Goal: Task Accomplishment & Management: Use online tool/utility

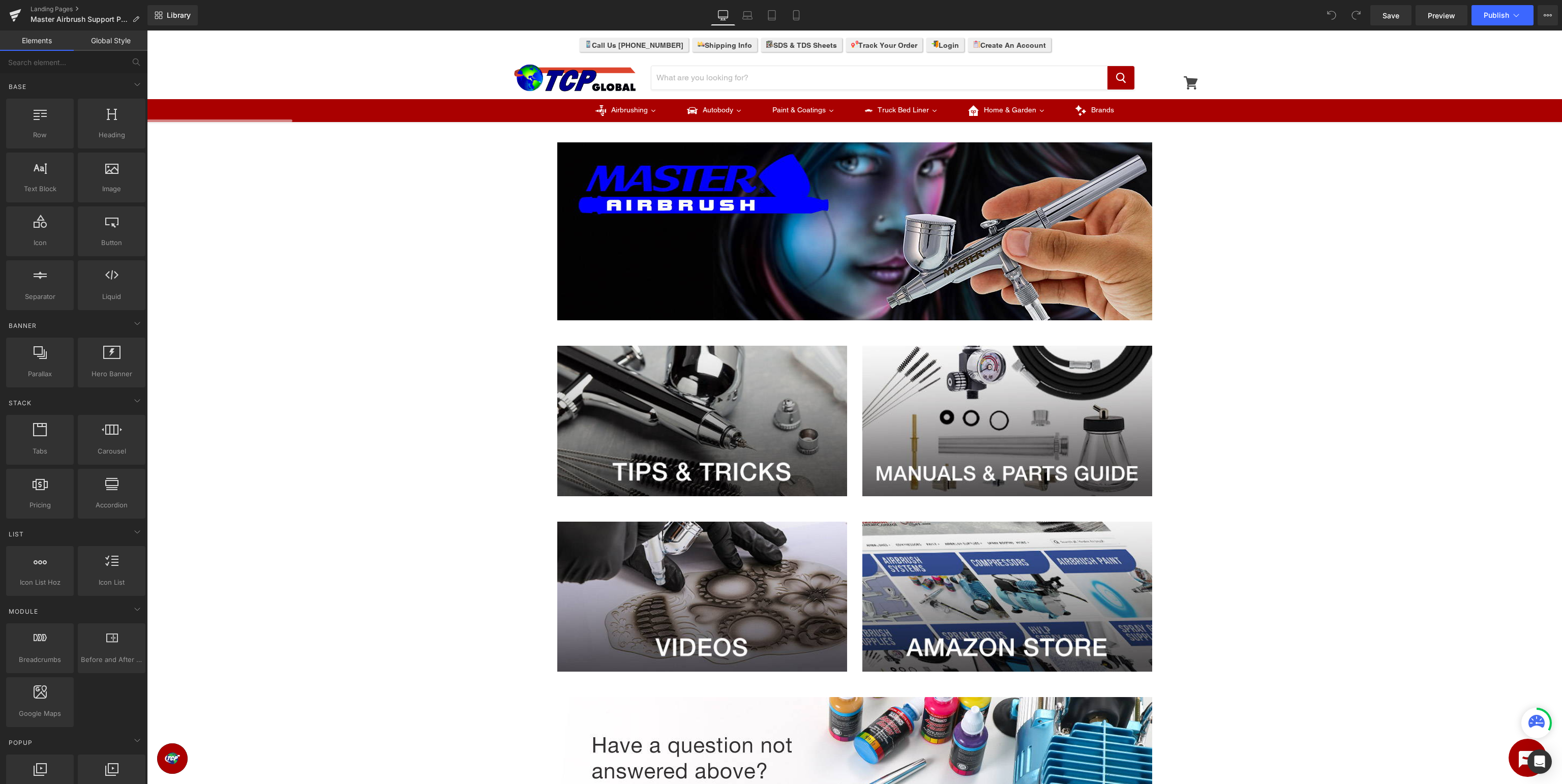
scroll to position [53, 0]
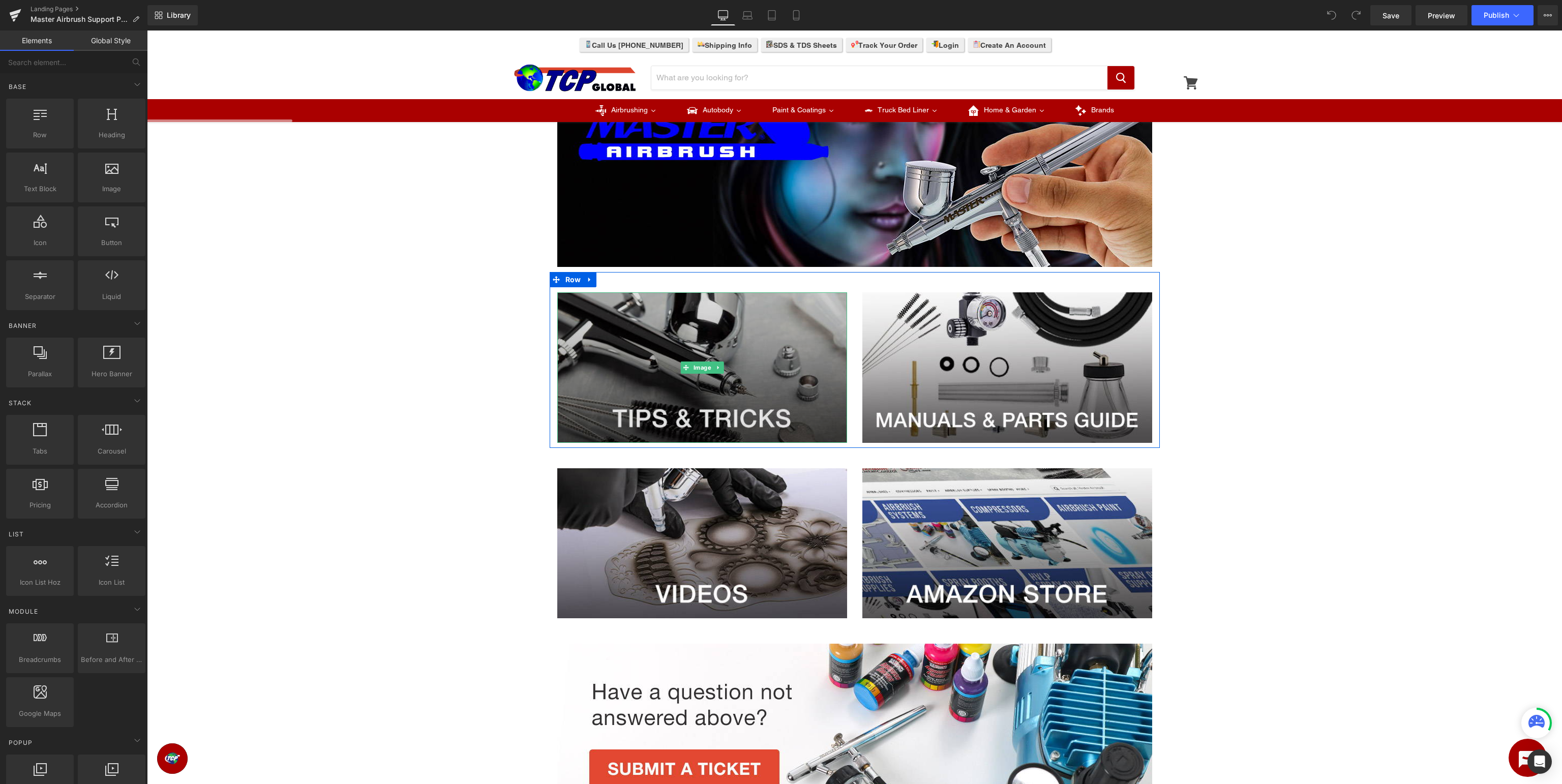
click at [675, 340] on img at bounding box center [702, 367] width 290 height 150
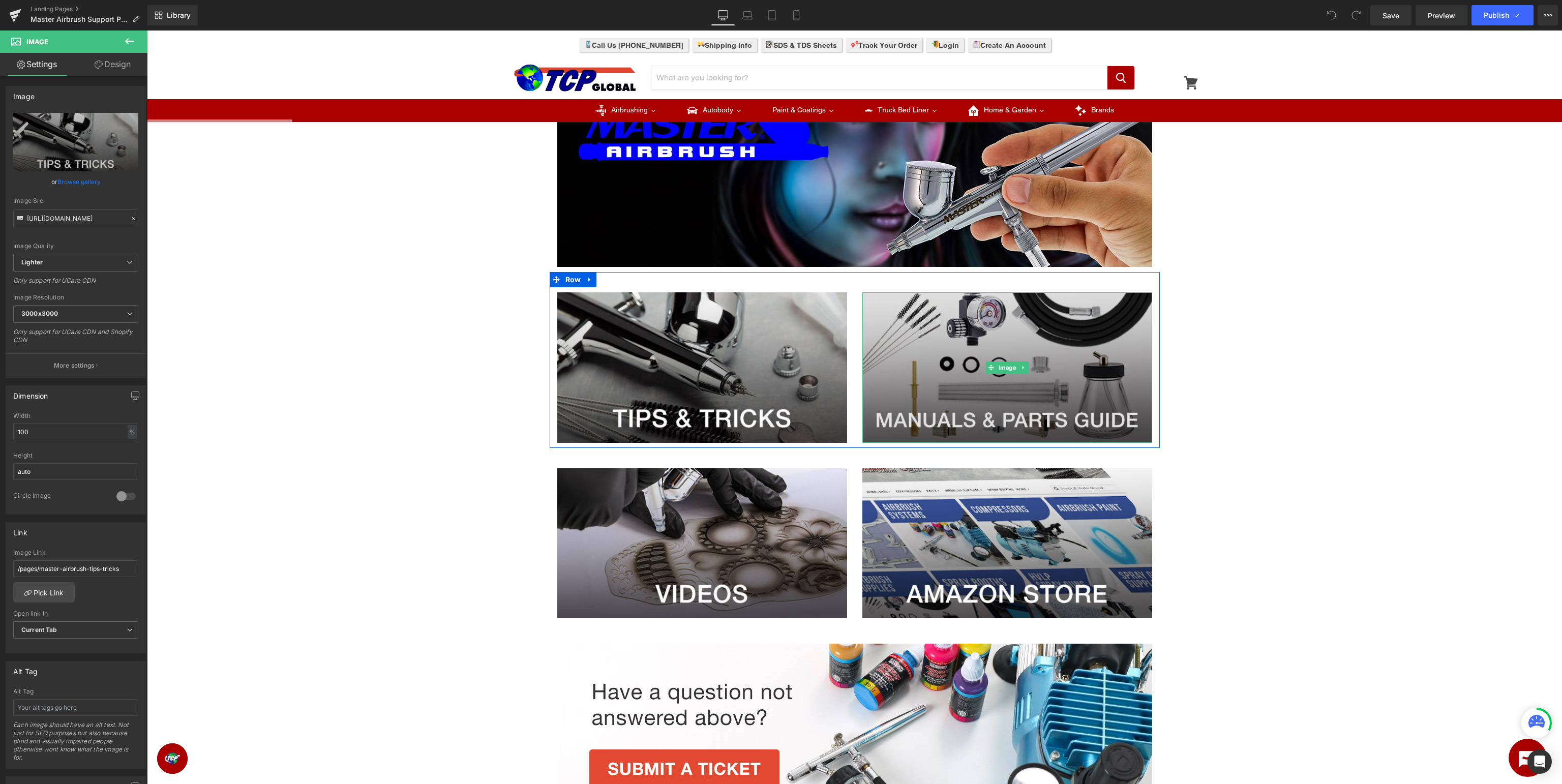
click at [1004, 350] on img at bounding box center [1007, 367] width 290 height 150
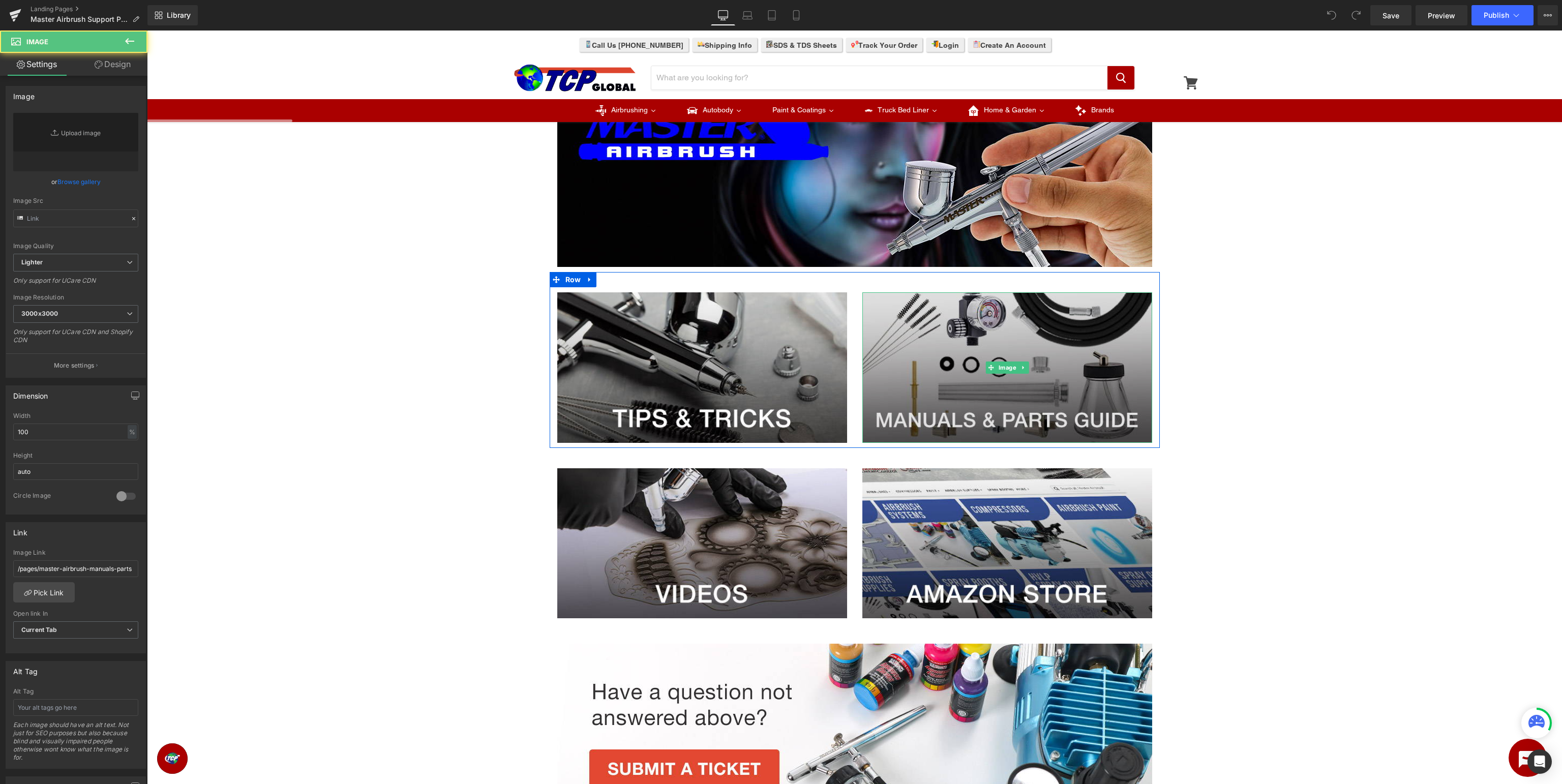
type input "https://ucarecdn.com/a534f4b2-c6d4-414a-9c31-3c2a0dcf5f75/-/format/auto/-/previ…"
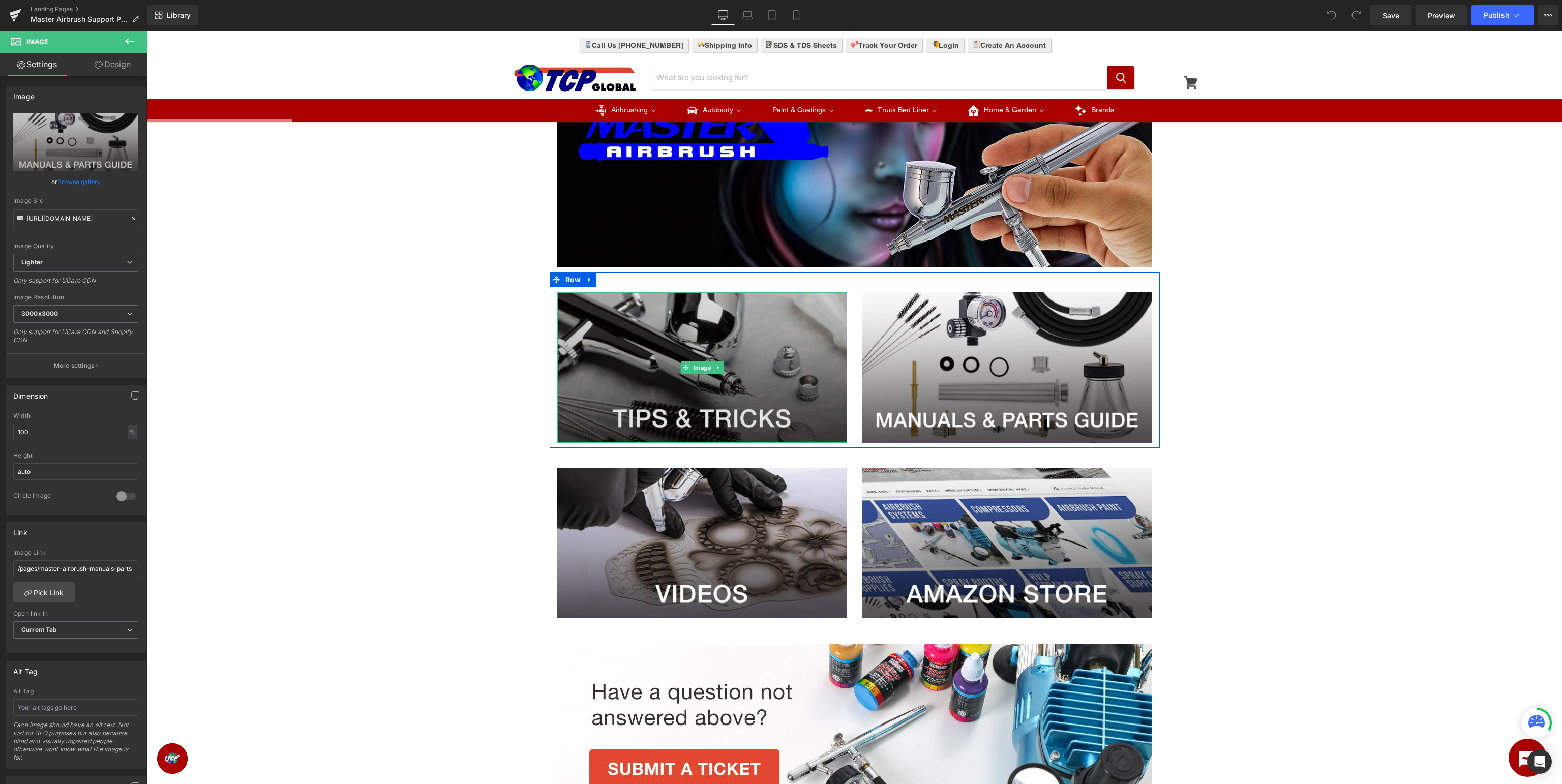
click at [669, 352] on img at bounding box center [702, 367] width 290 height 150
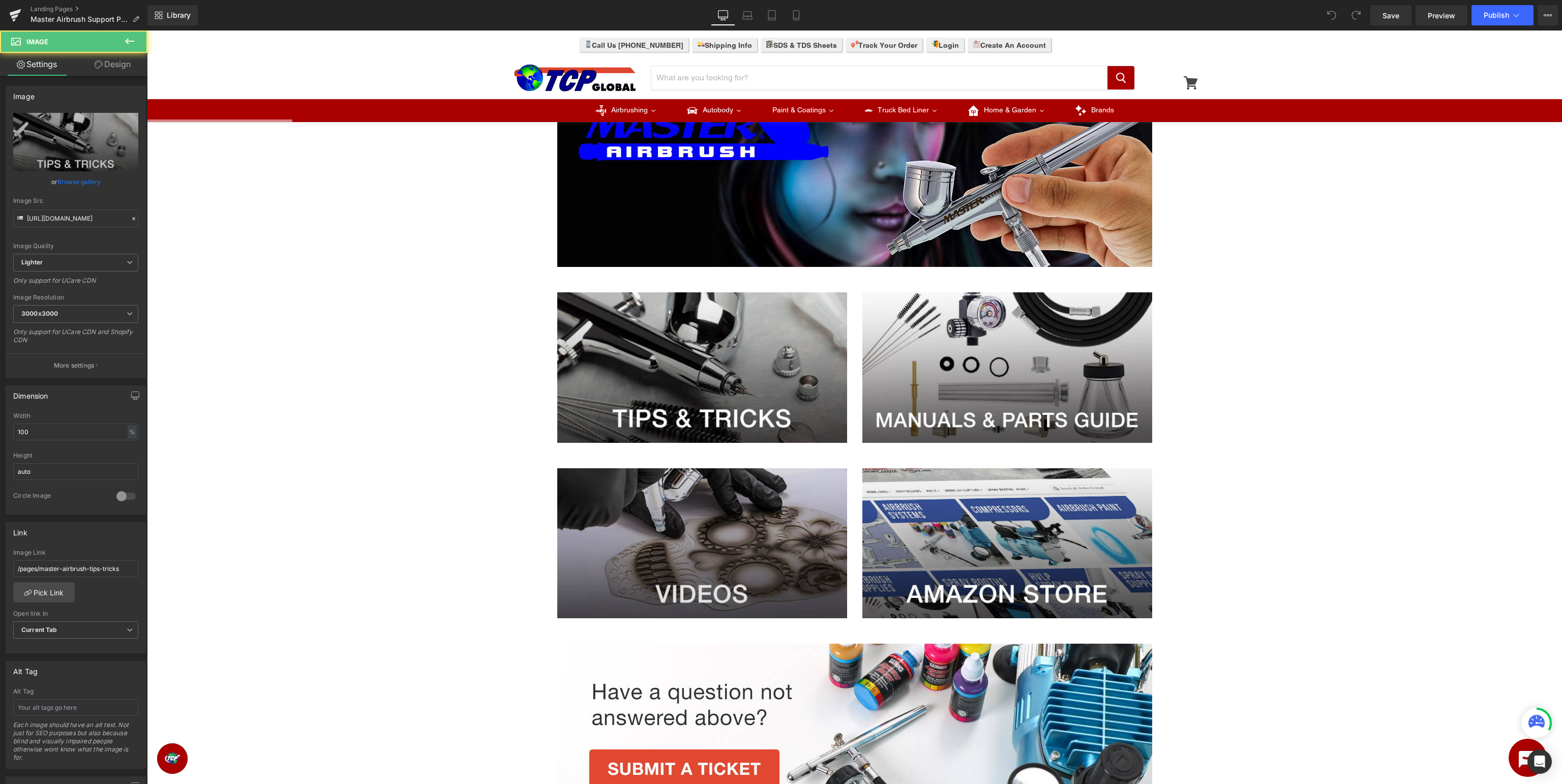
click at [680, 520] on img at bounding box center [702, 543] width 290 height 150
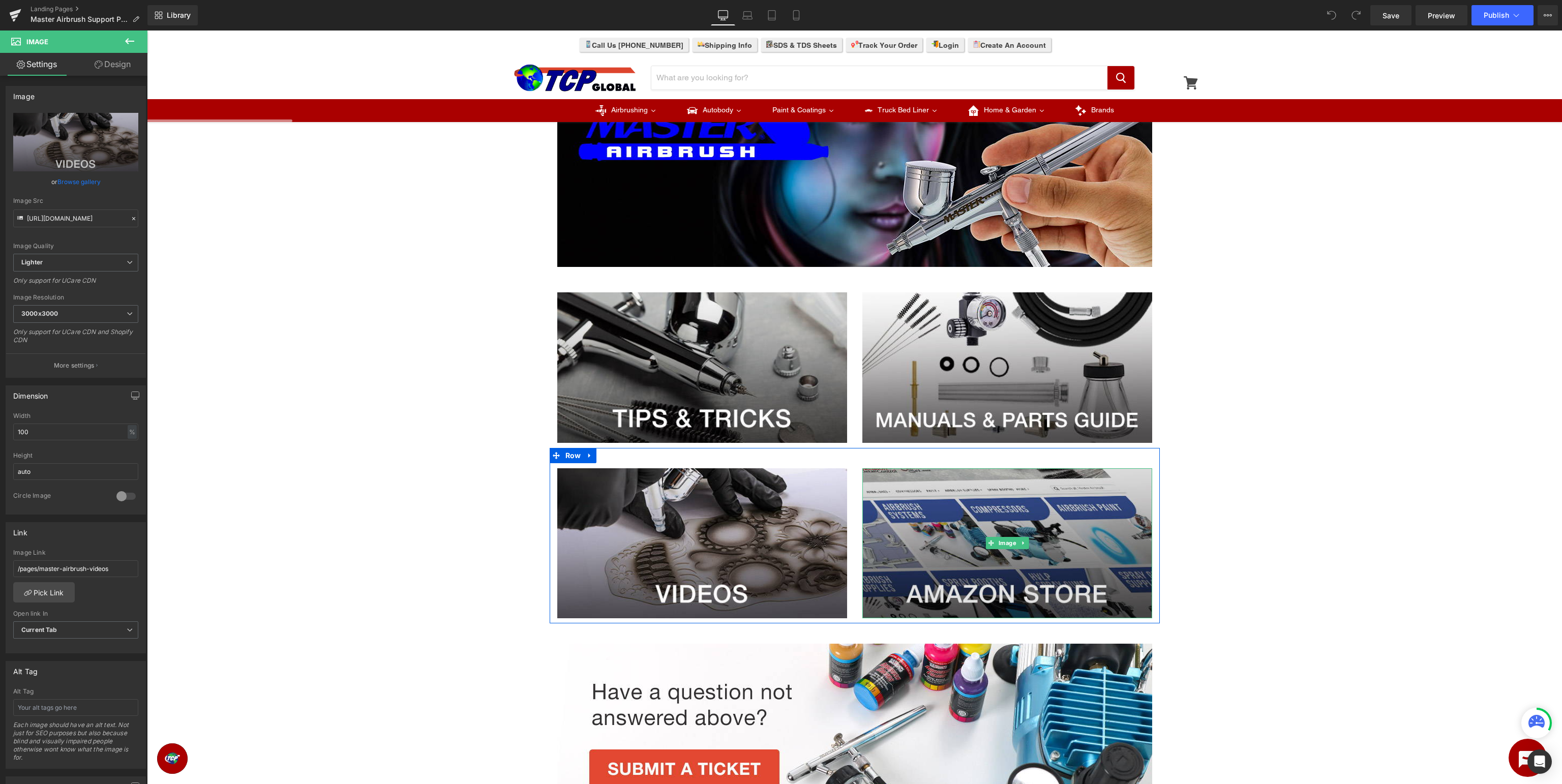
click at [1016, 524] on img at bounding box center [1007, 543] width 290 height 150
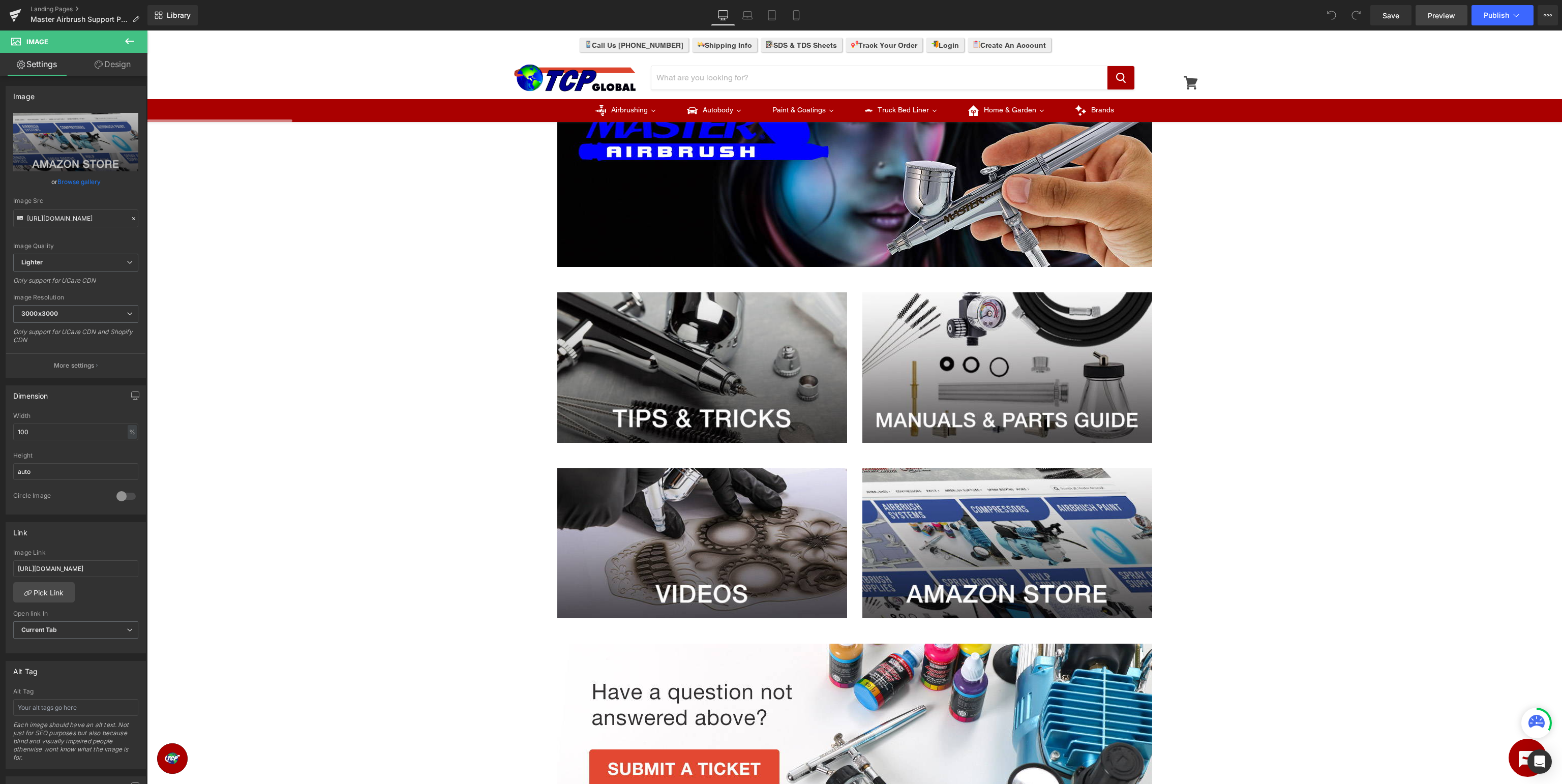
click at [1441, 16] on span "Preview" at bounding box center [1441, 16] width 27 height 11
click at [14, 15] on icon at bounding box center [15, 15] width 12 height 25
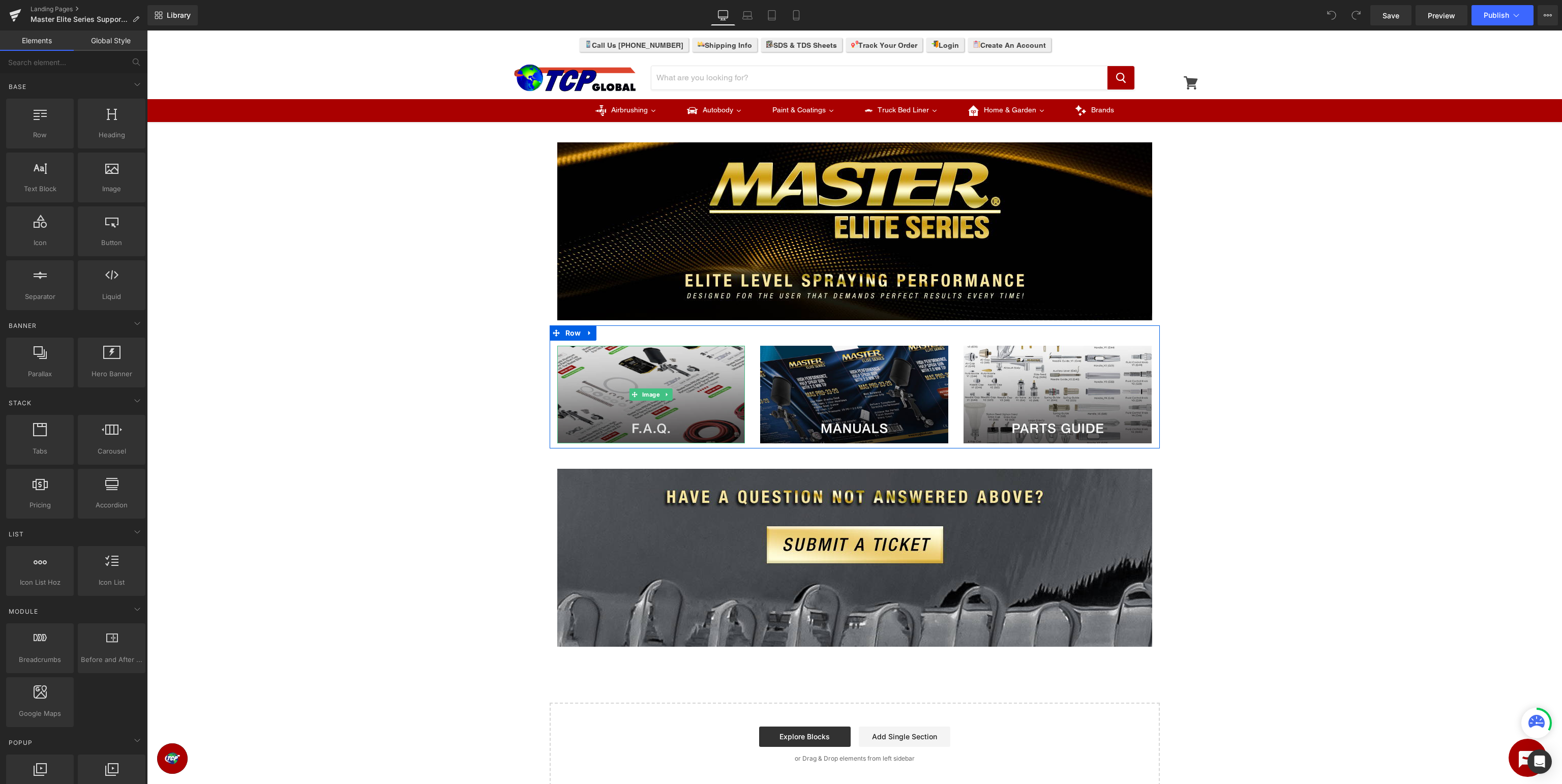
click at [709, 387] on img at bounding box center [651, 394] width 188 height 98
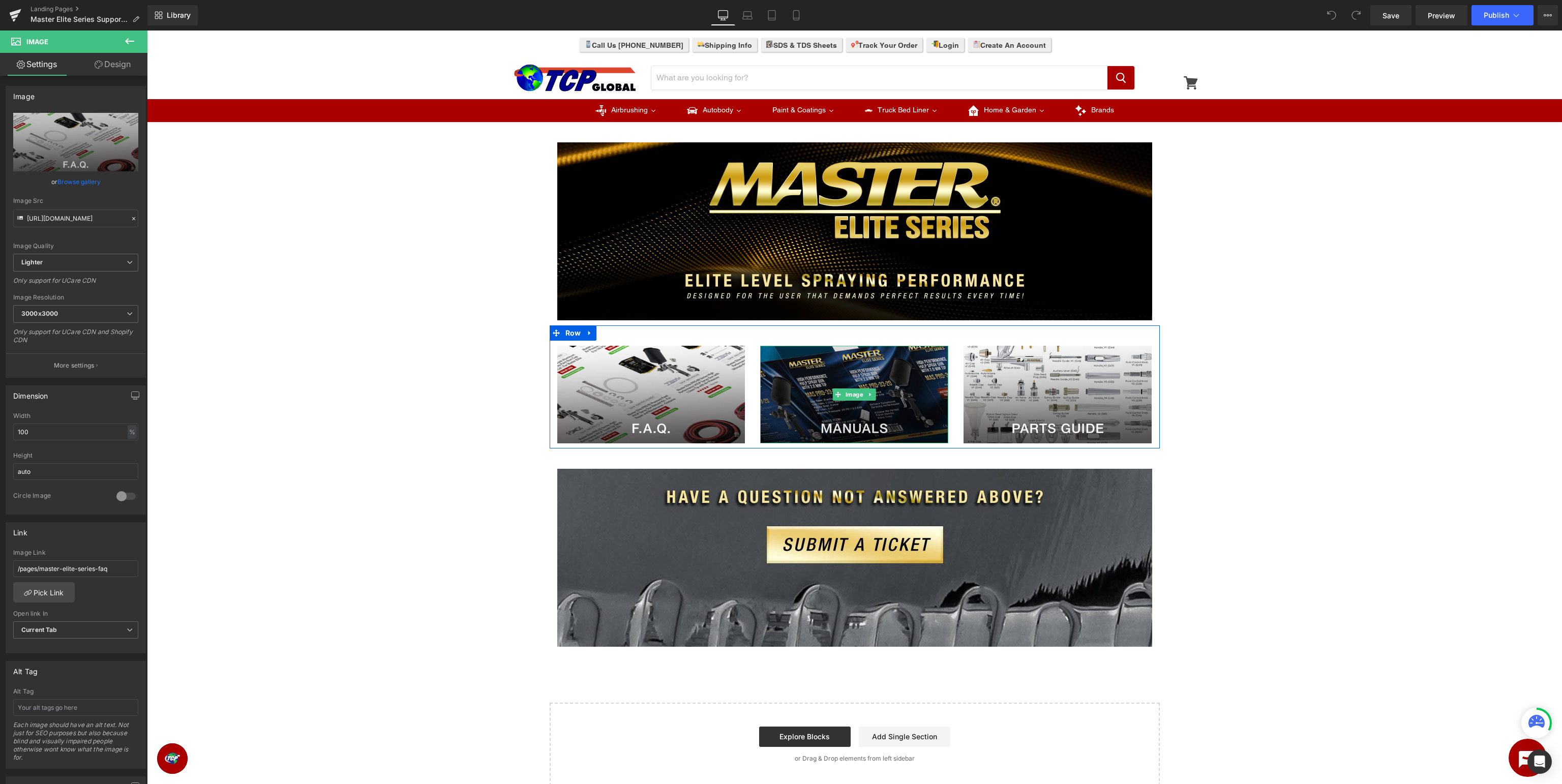
click at [837, 388] on img at bounding box center [854, 394] width 188 height 98
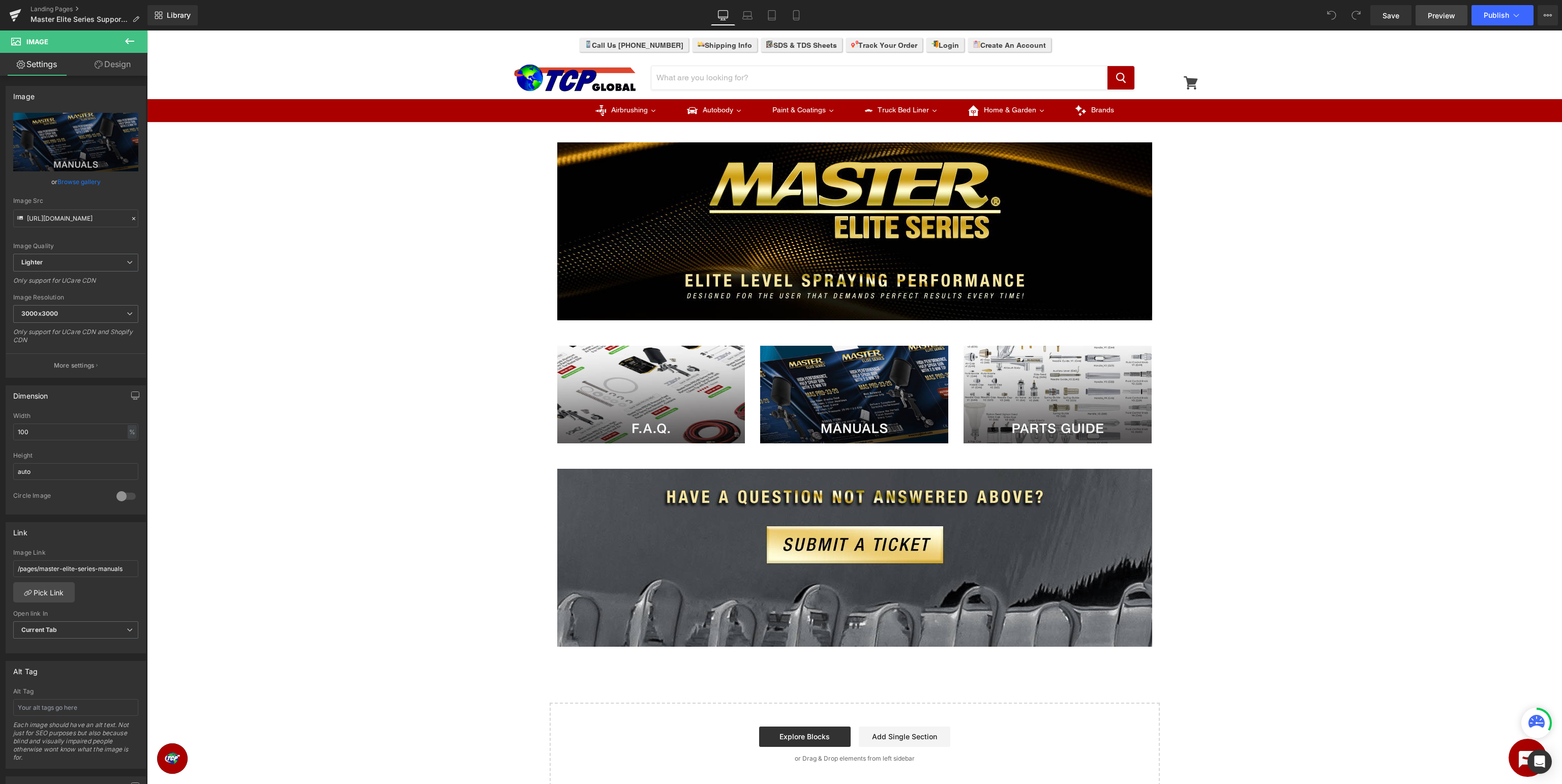
click at [1436, 15] on span "Preview" at bounding box center [1441, 16] width 27 height 11
click at [12, 18] on icon at bounding box center [15, 15] width 12 height 25
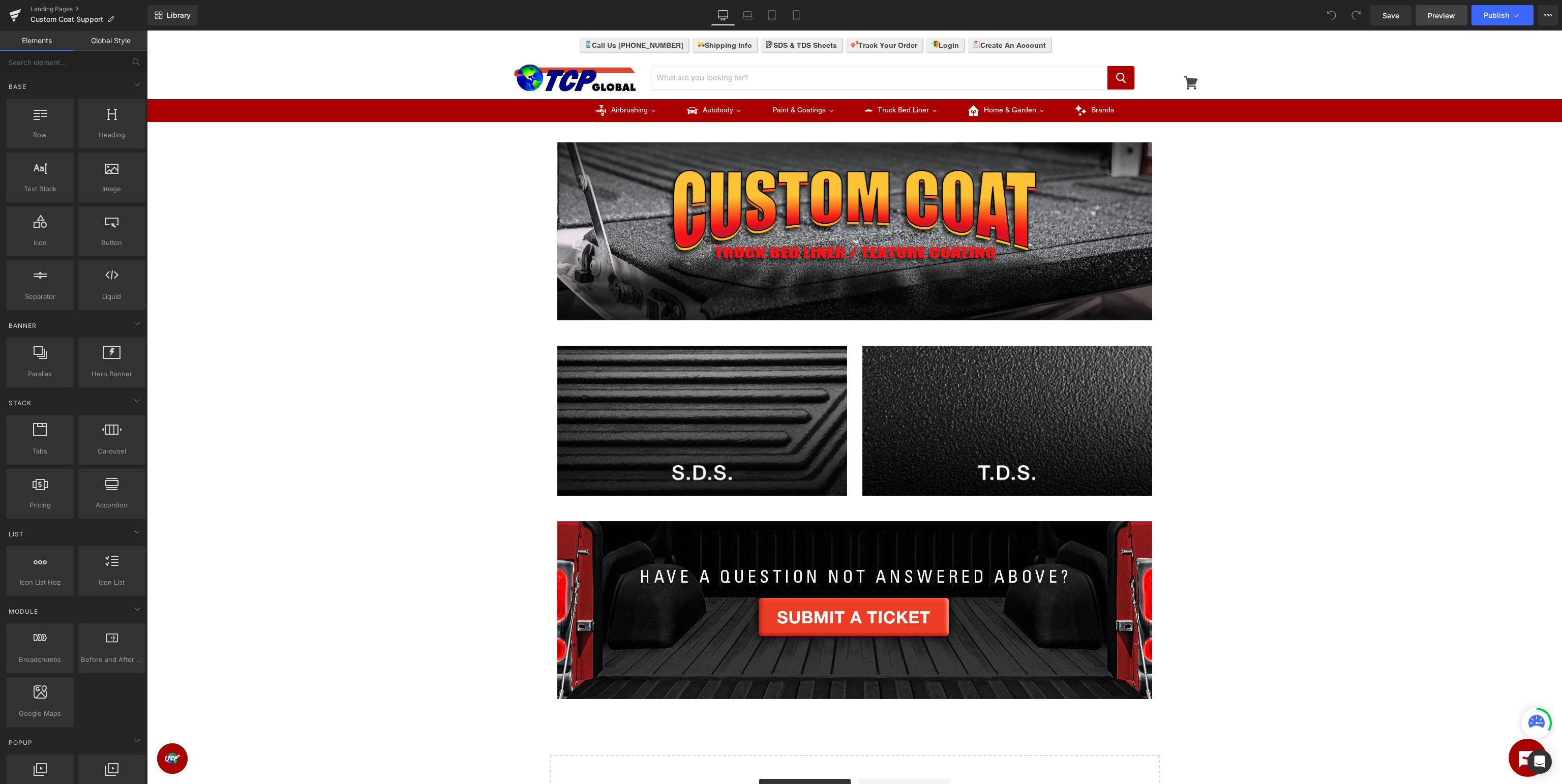
click at [1445, 22] on link "Preview" at bounding box center [1441, 15] width 52 height 21
click at [910, 431] on img at bounding box center [1007, 421] width 290 height 150
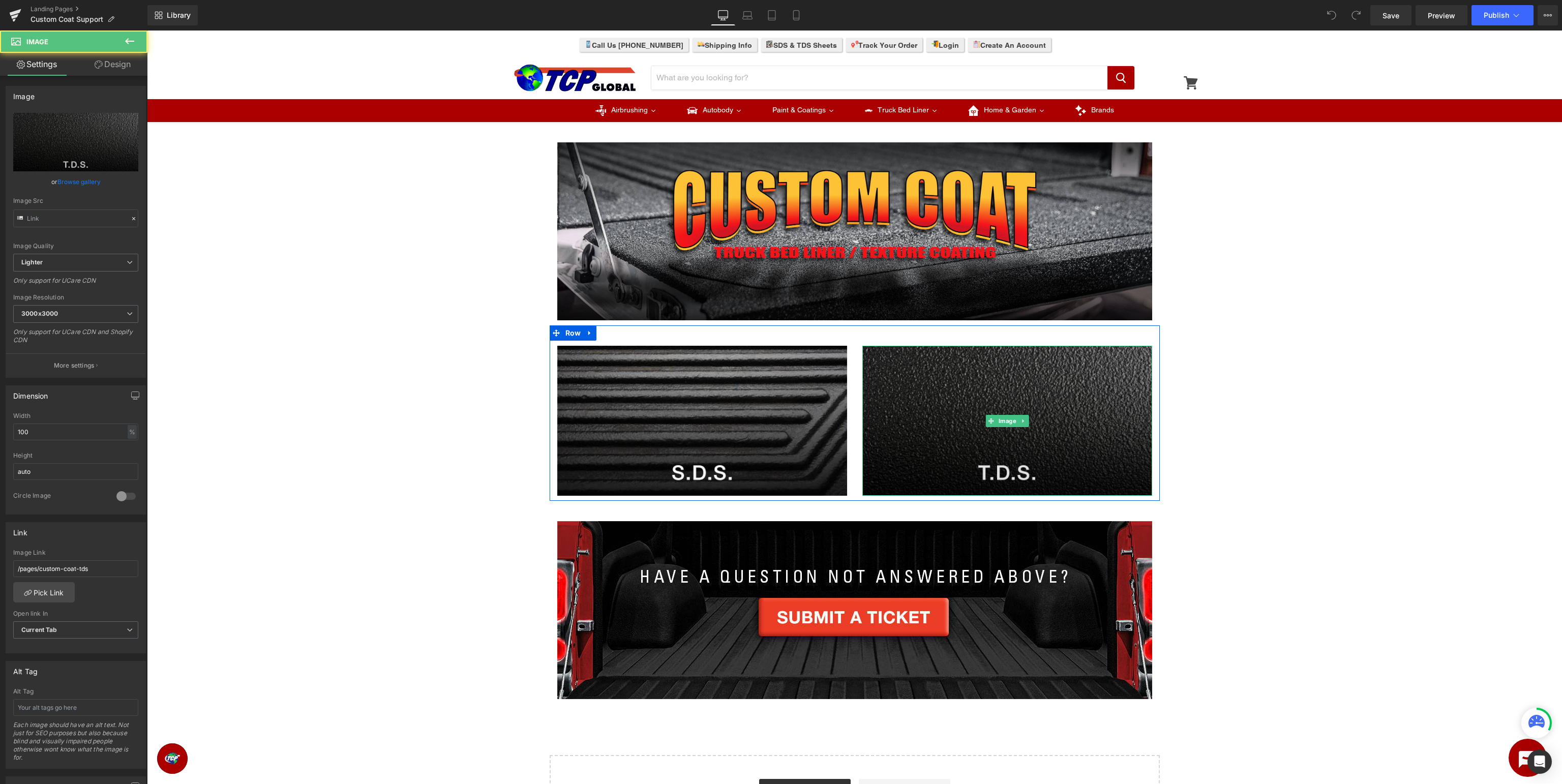
type input "https://ucarecdn.com/87941719-d706-4a7a-b1e9-7cecc11b582e/-/format/auto/-/previ…"
click at [18, 13] on icon at bounding box center [15, 12] width 12 height 7
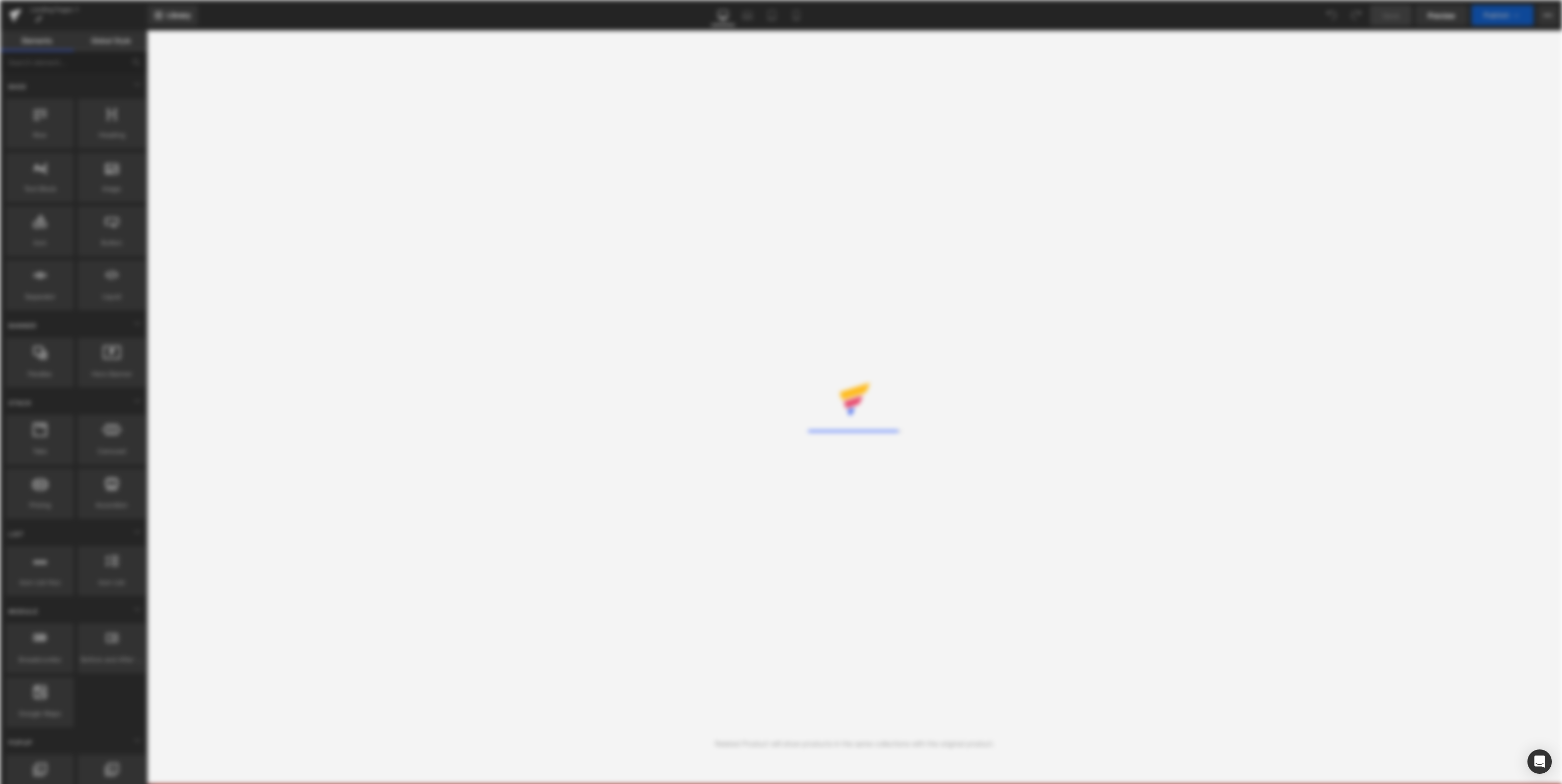
click at [256, 178] on div "Rendering Content" at bounding box center [781, 392] width 1562 height 784
click at [703, 255] on div "Rendering Content" at bounding box center [781, 392] width 1562 height 784
click at [701, 367] on div "Rendering Content" at bounding box center [781, 392] width 1562 height 784
click at [423, 109] on div "Rendering Content" at bounding box center [781, 392] width 1562 height 784
click at [722, 454] on div "Rendering Content" at bounding box center [781, 392] width 1562 height 784
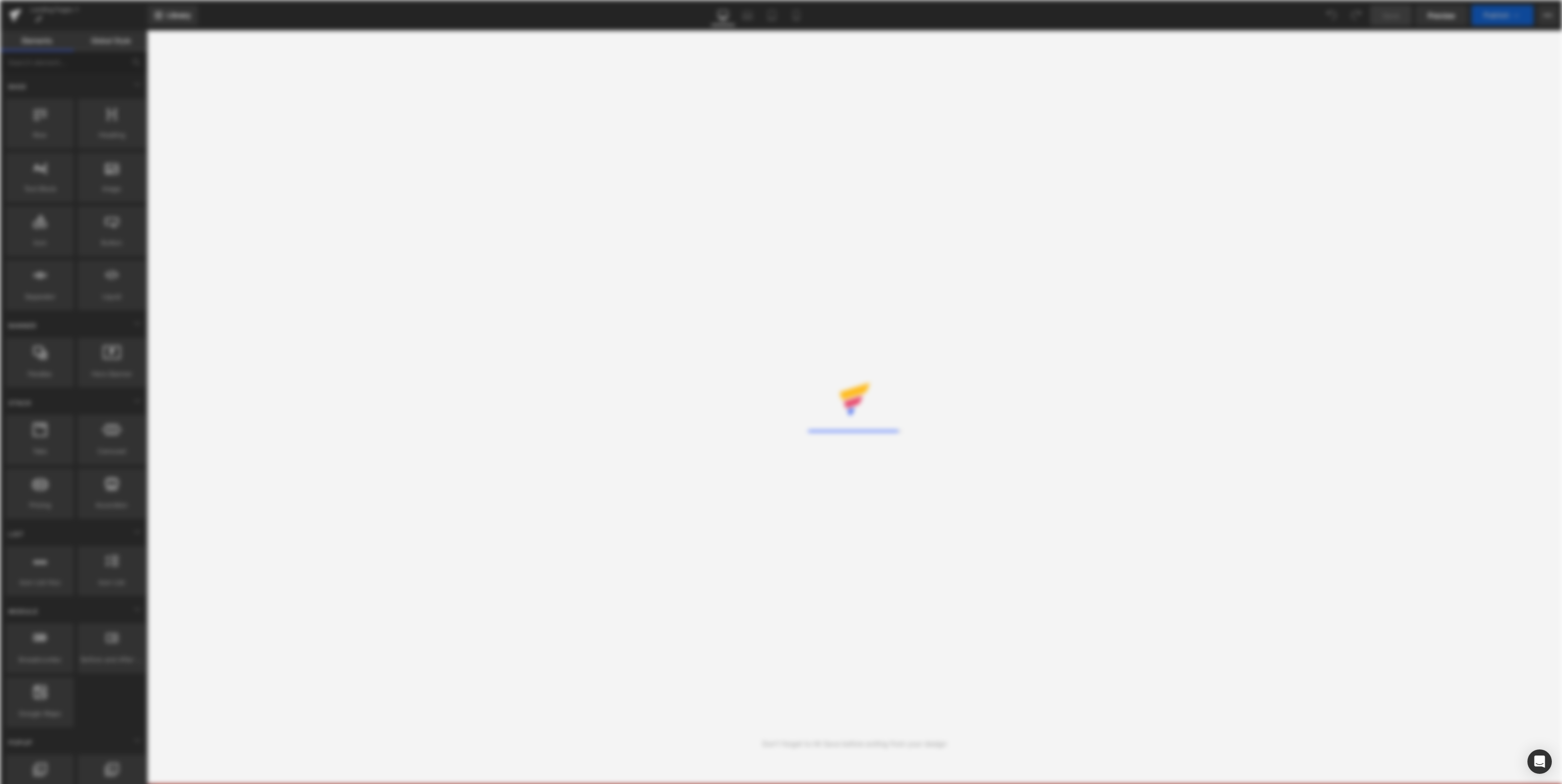
click at [591, 263] on div "Rendering Content" at bounding box center [781, 392] width 1562 height 784
click at [800, 266] on div "Rendering Content" at bounding box center [781, 392] width 1562 height 784
click at [715, 193] on div "Rendering Content" at bounding box center [781, 392] width 1562 height 784
click at [126, 30] on div "Rendering Content" at bounding box center [781, 392] width 1562 height 784
click at [920, 109] on div "Rendering Content" at bounding box center [781, 392] width 1562 height 784
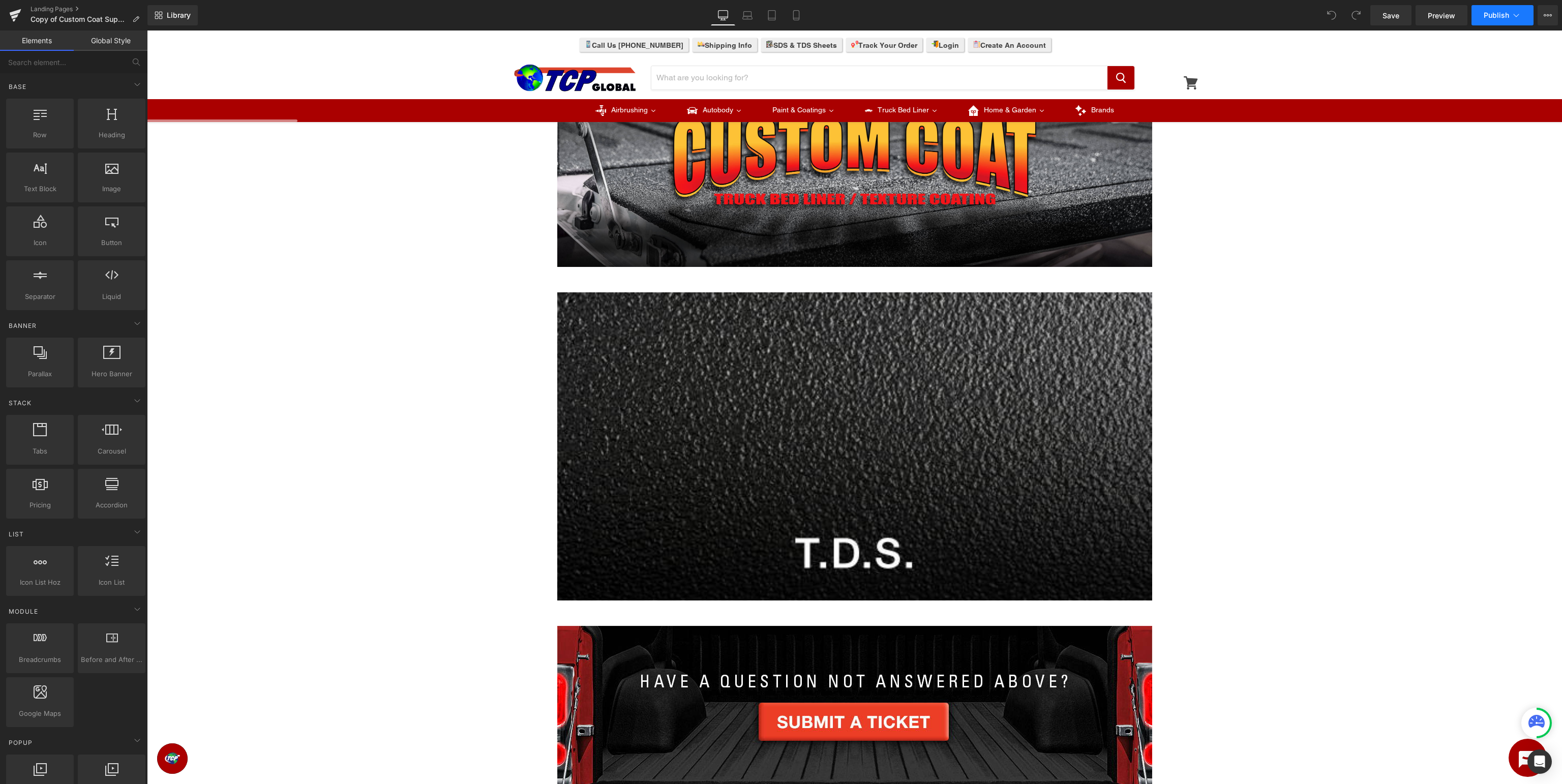
click at [1503, 17] on span "Publish" at bounding box center [1497, 15] width 25 height 8
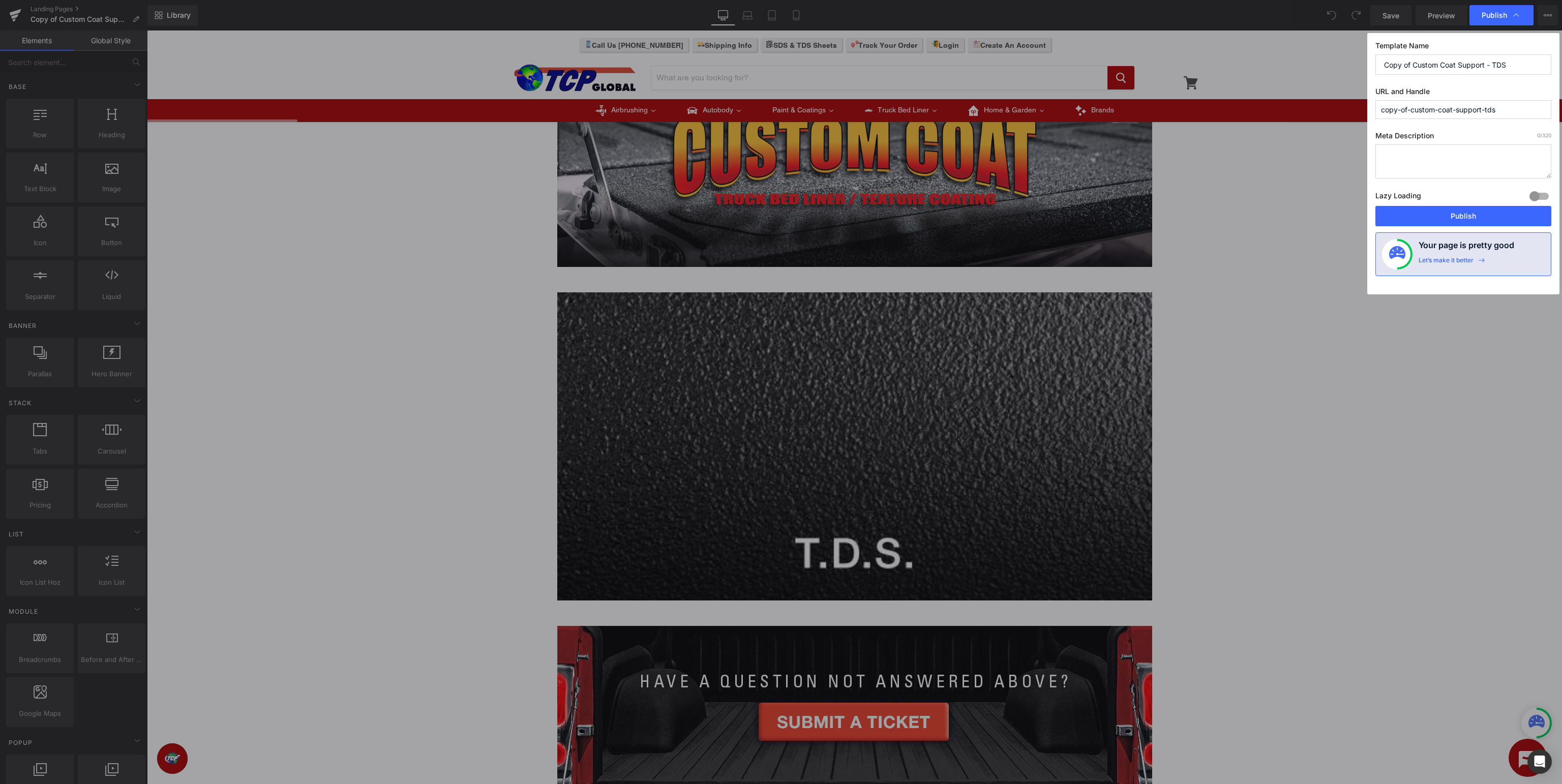
drag, startPoint x: 1412, startPoint y: 64, endPoint x: 1124, endPoint y: 49, distance: 288.4
click at [1375, 55] on input "Copy of Custom Coat Support - TDS" at bounding box center [1463, 65] width 176 height 21
type input "Custom Coat Support - TDS"
drag, startPoint x: 1410, startPoint y: 110, endPoint x: 1530, endPoint y: 60, distance: 130.0
click at [1411, 110] on input "copy-of-custom-coat-support-tds" at bounding box center [1463, 109] width 176 height 19
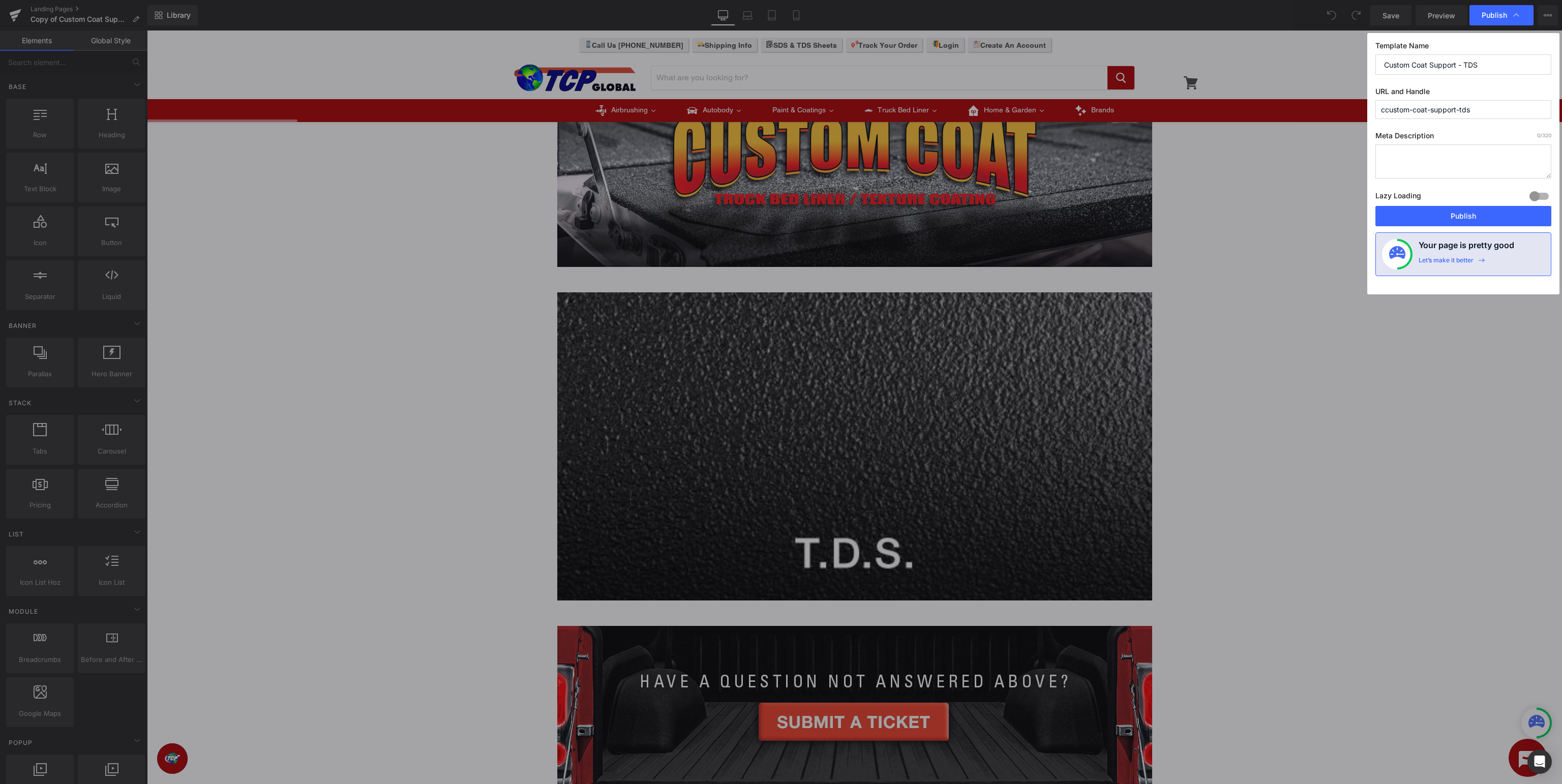
type input "custom-coat-support-tds"
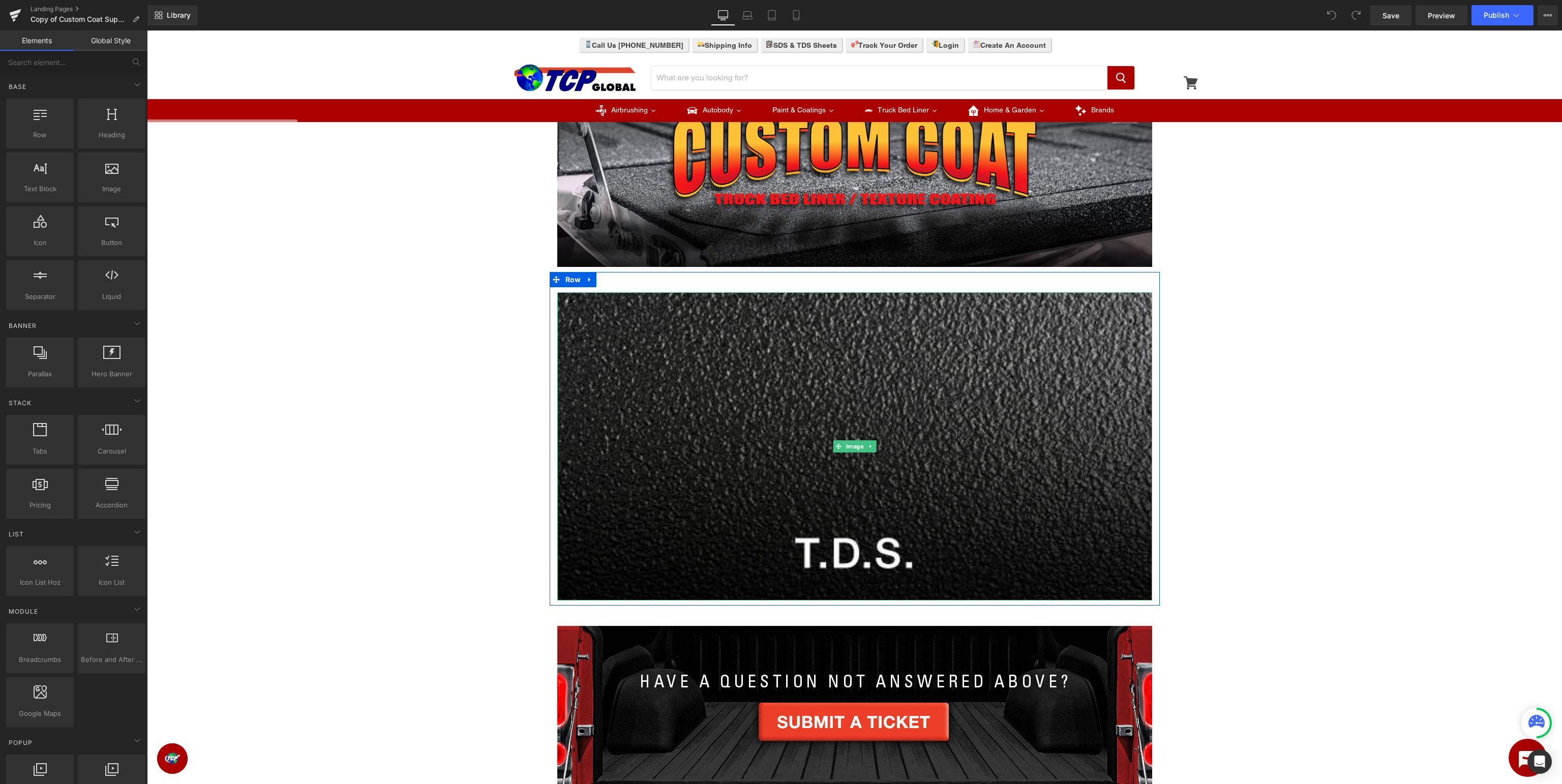
scroll to position [161, 0]
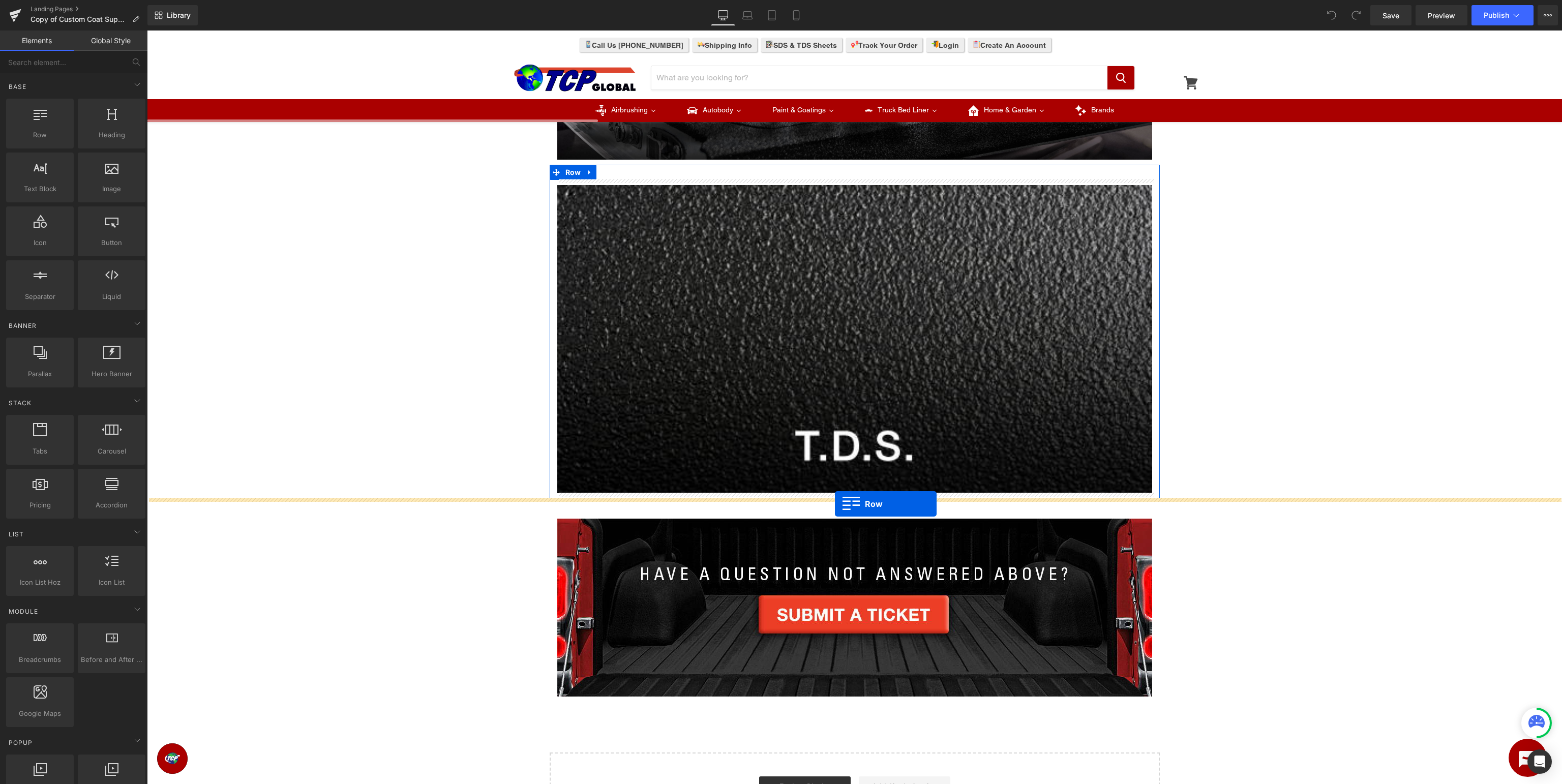
drag, startPoint x: 175, startPoint y: 155, endPoint x: 835, endPoint y: 504, distance: 746.6
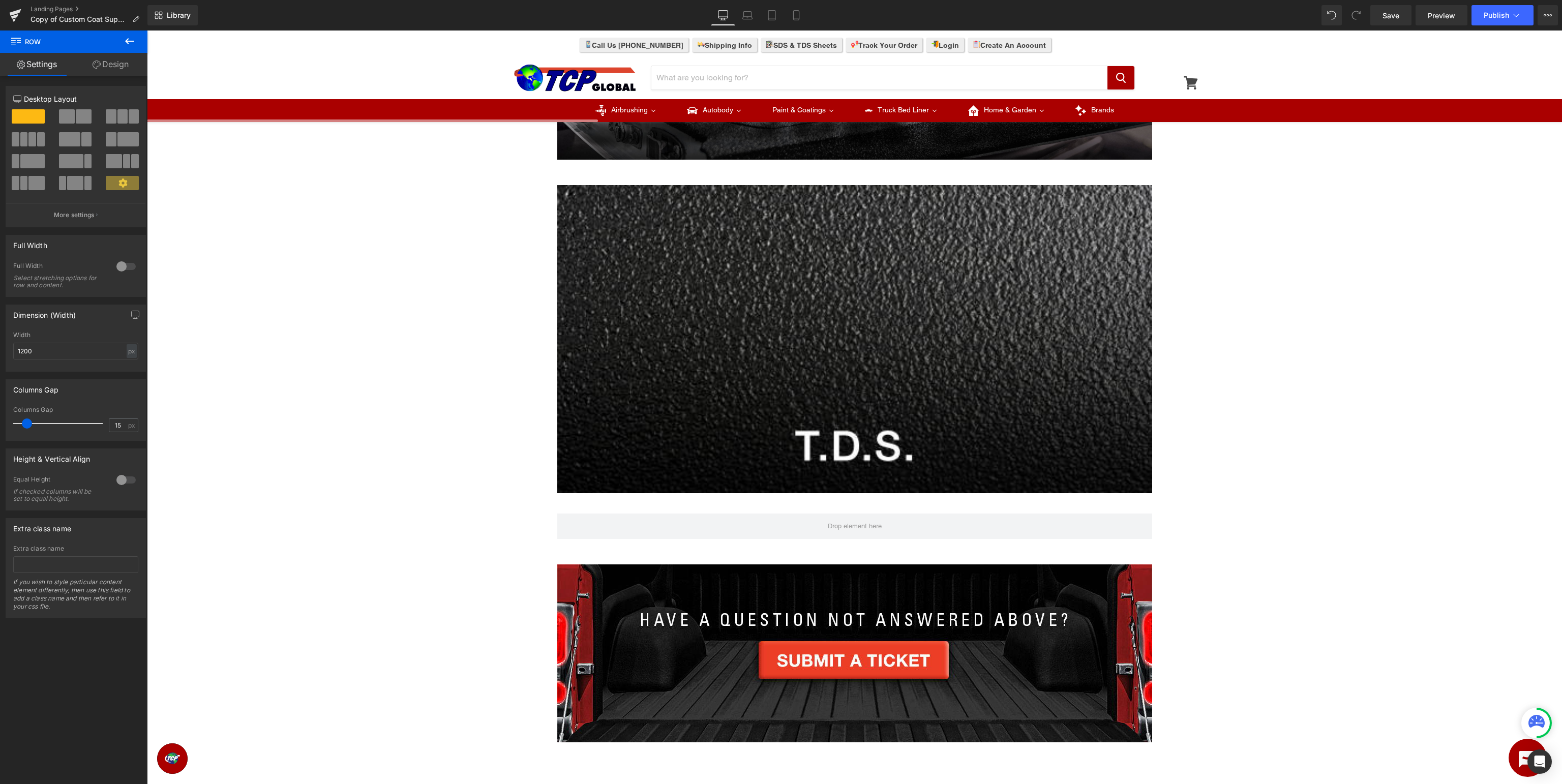
click at [138, 45] on button at bounding box center [129, 41] width 36 height 22
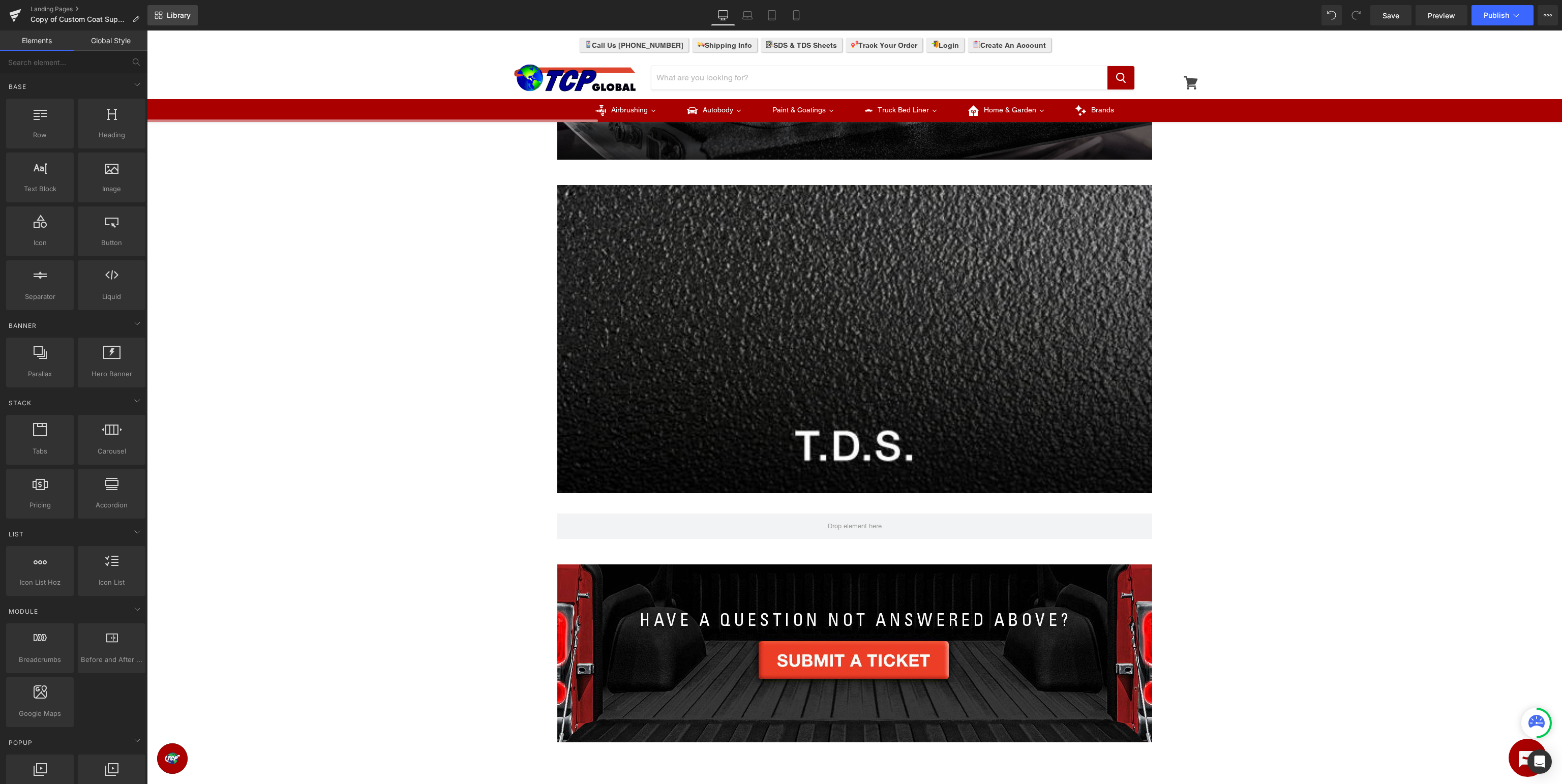
click at [164, 18] on link "Library" at bounding box center [172, 15] width 50 height 21
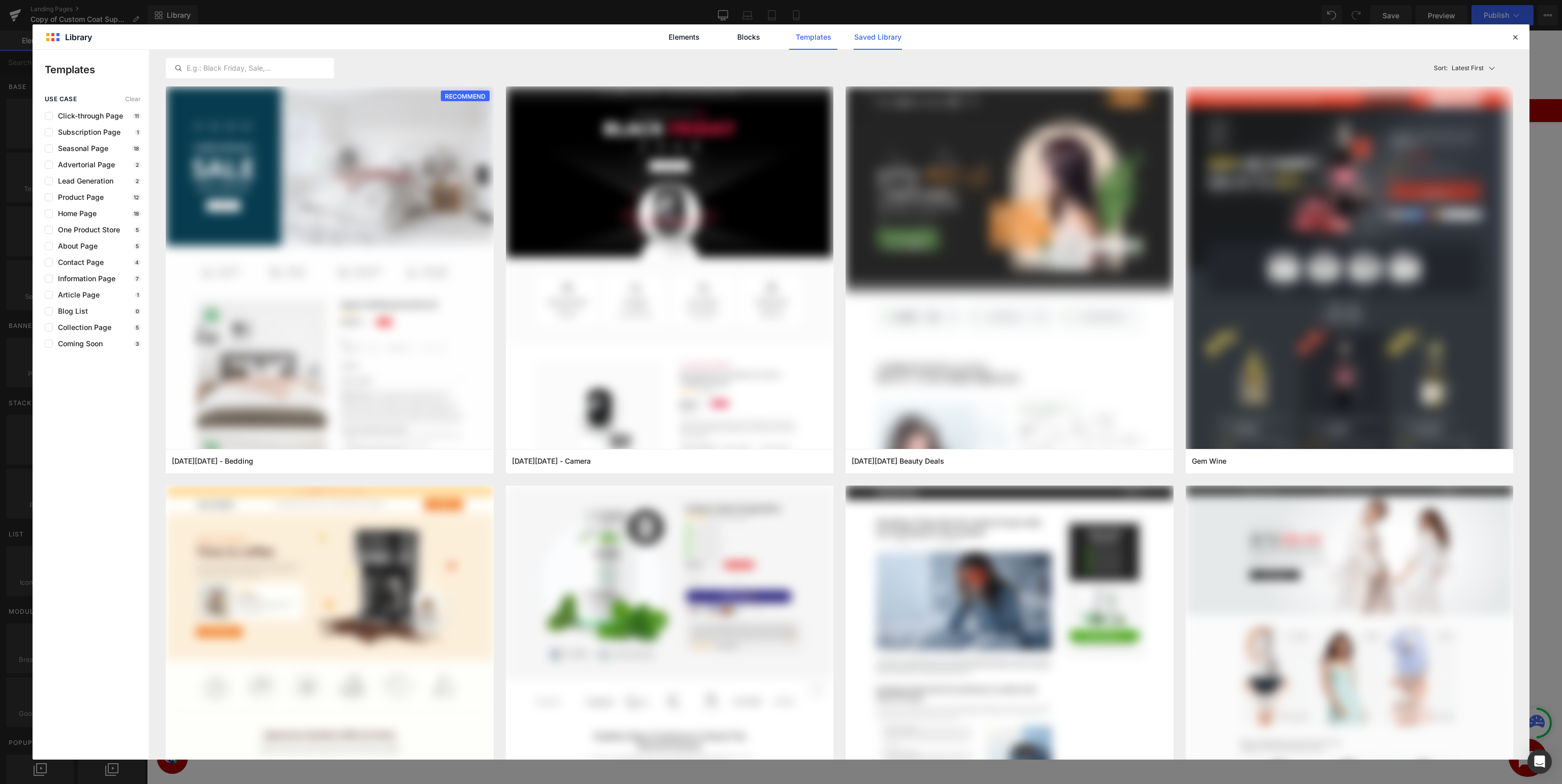
click at [879, 36] on link "Saved Library" at bounding box center [878, 37] width 49 height 25
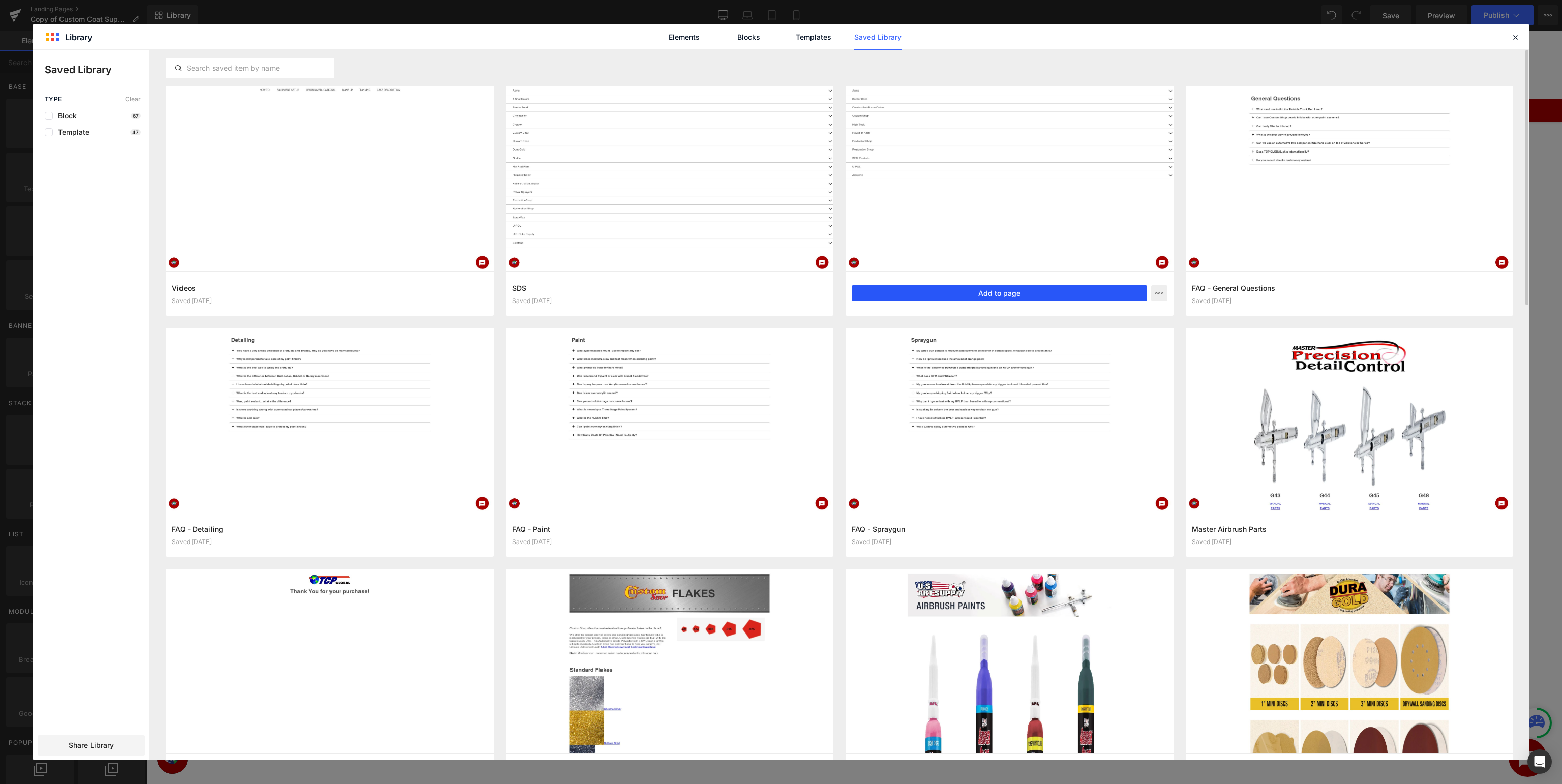
drag, startPoint x: 1041, startPoint y: 295, endPoint x: 894, endPoint y: 266, distance: 149.8
click at [1041, 295] on button "Add to page" at bounding box center [999, 293] width 295 height 16
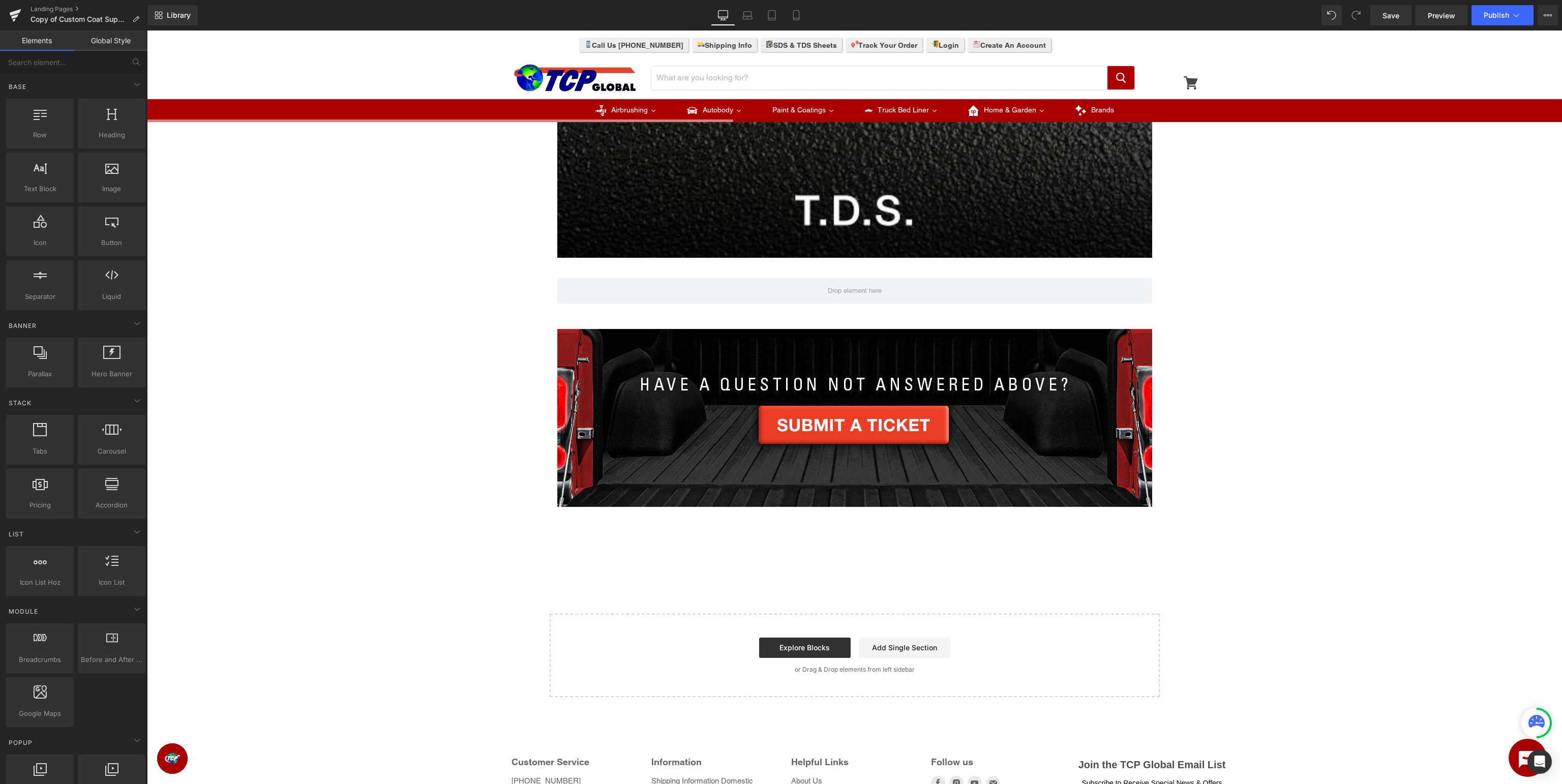
scroll to position [602, 0]
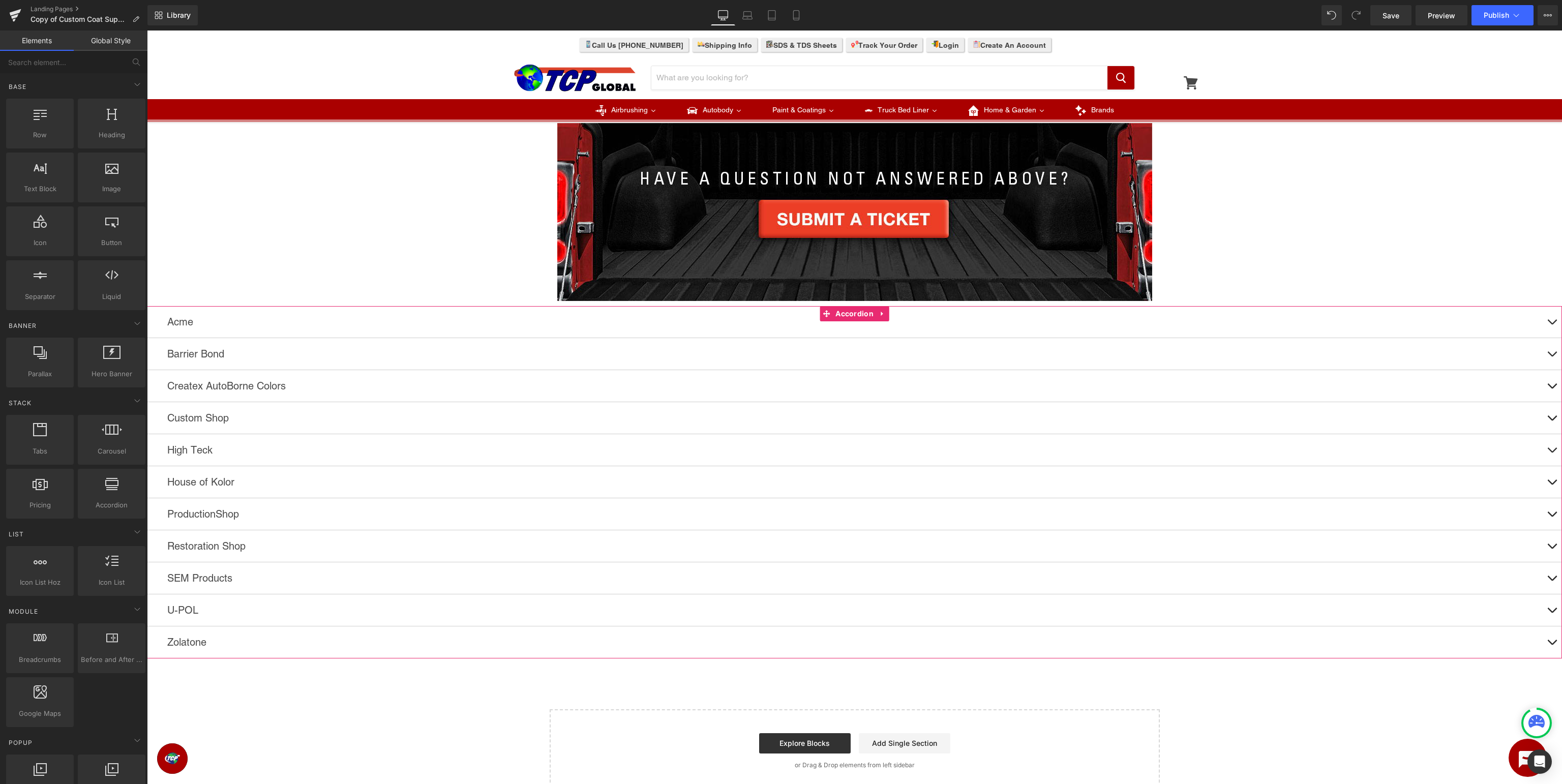
click at [1554, 415] on button at bounding box center [1552, 418] width 21 height 32
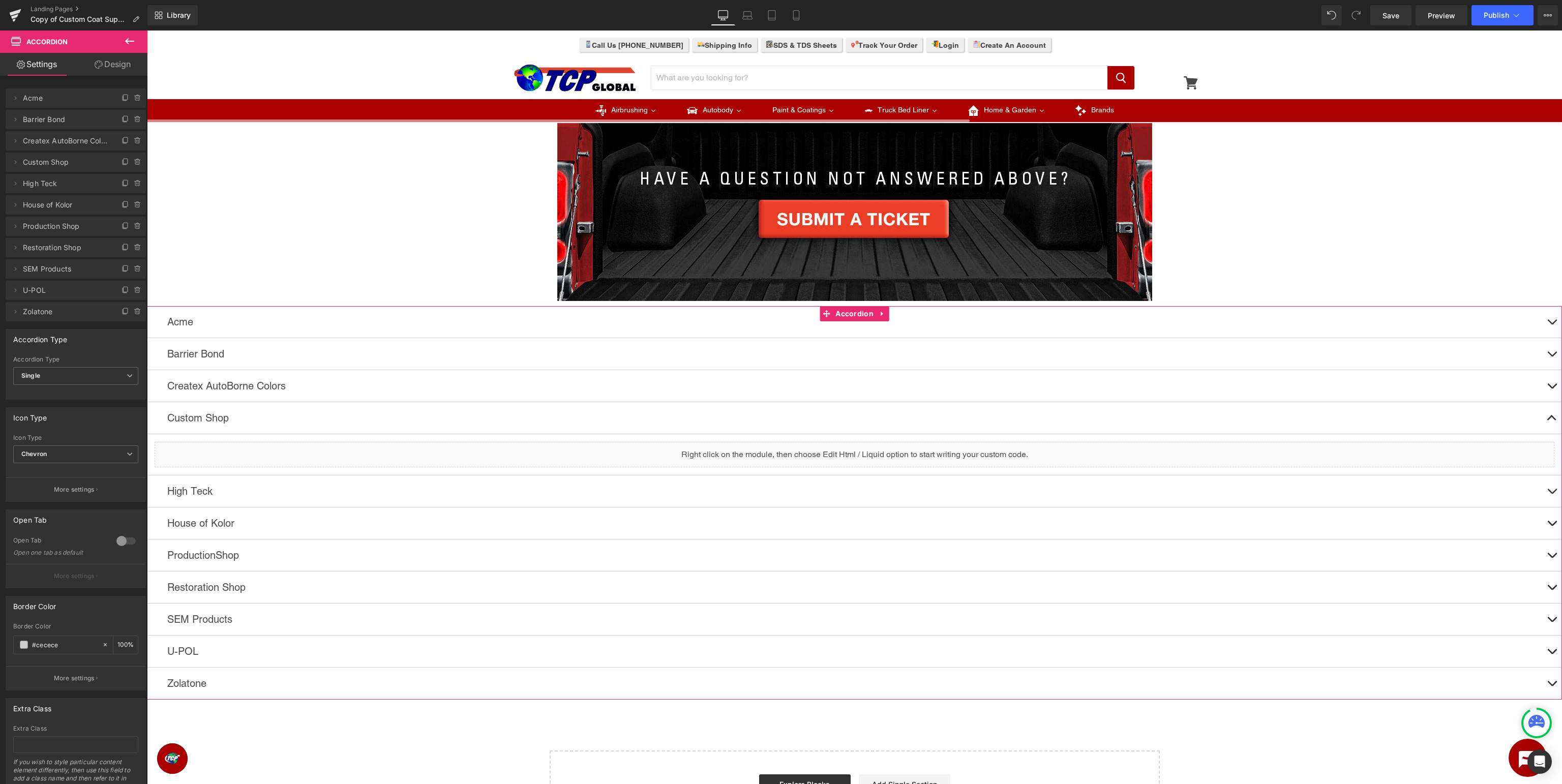
scroll to position [441, 0]
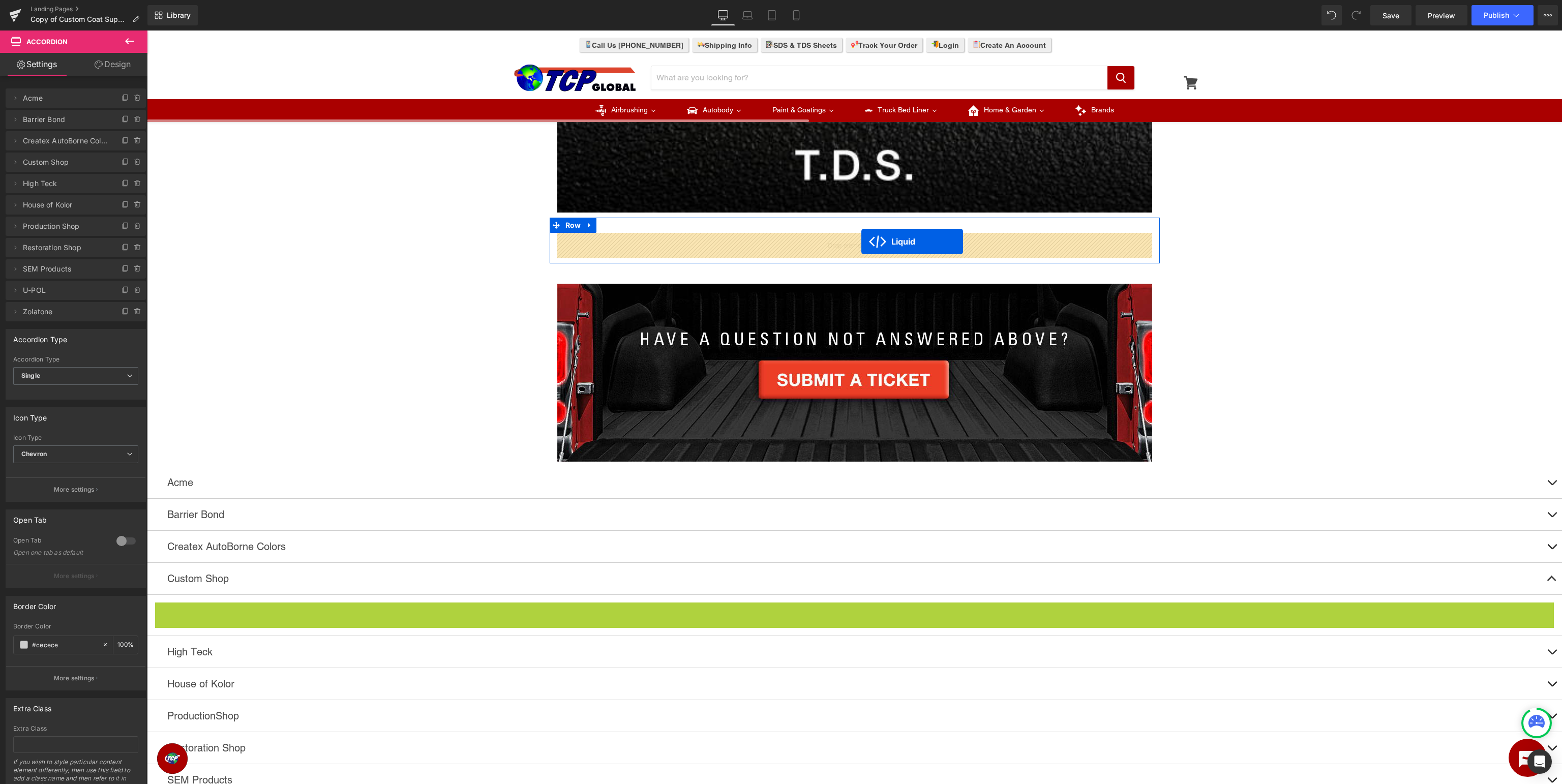
drag, startPoint x: 850, startPoint y: 625, endPoint x: 861, endPoint y: 241, distance: 384.2
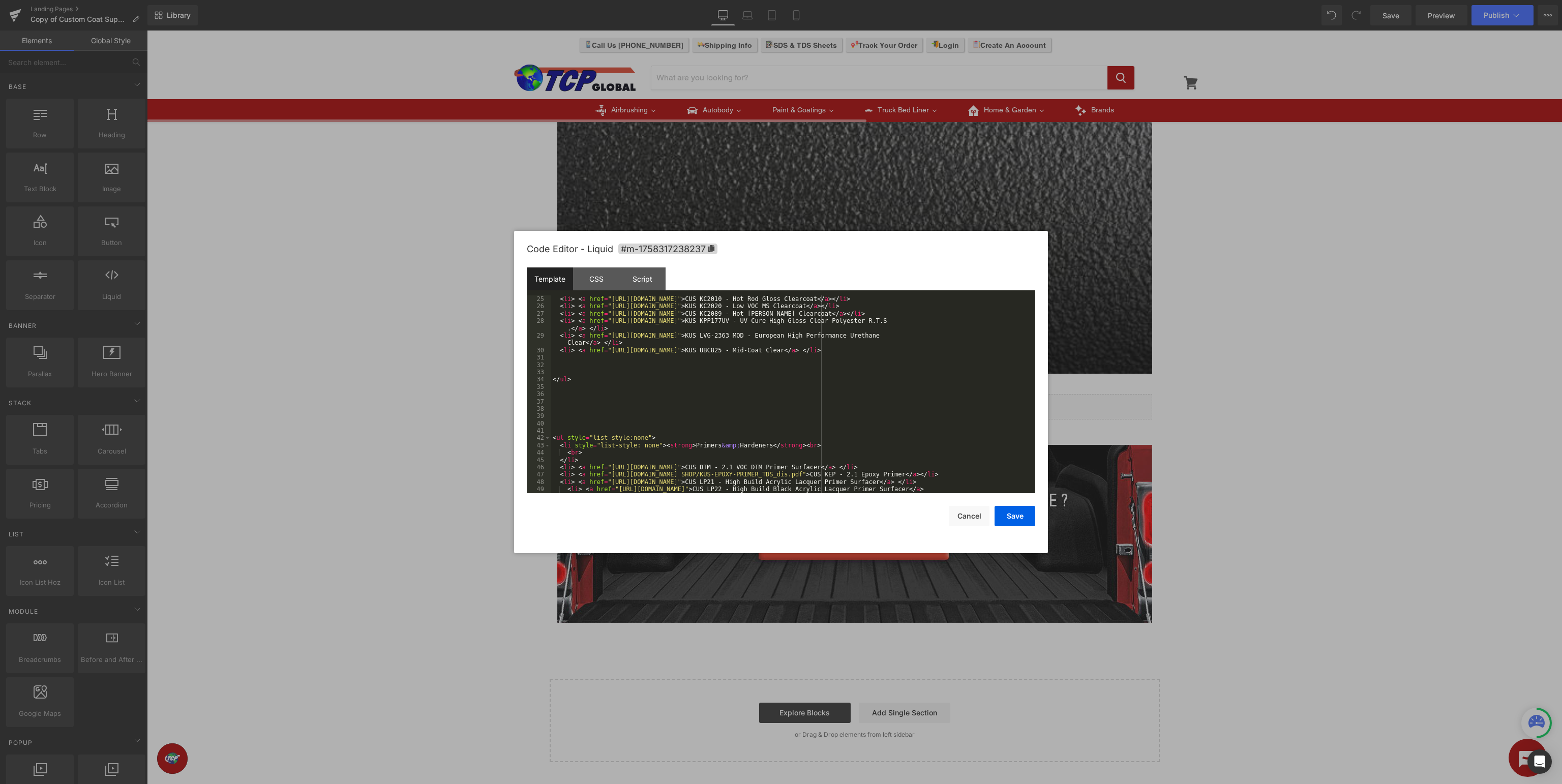
scroll to position [183, 0]
click at [658, 425] on div "</ li > < li > < a href = "https://images.tcpglobal.com/sds-sheets/CUS/KUS-KH-2…" at bounding box center [793, 398] width 484 height 219
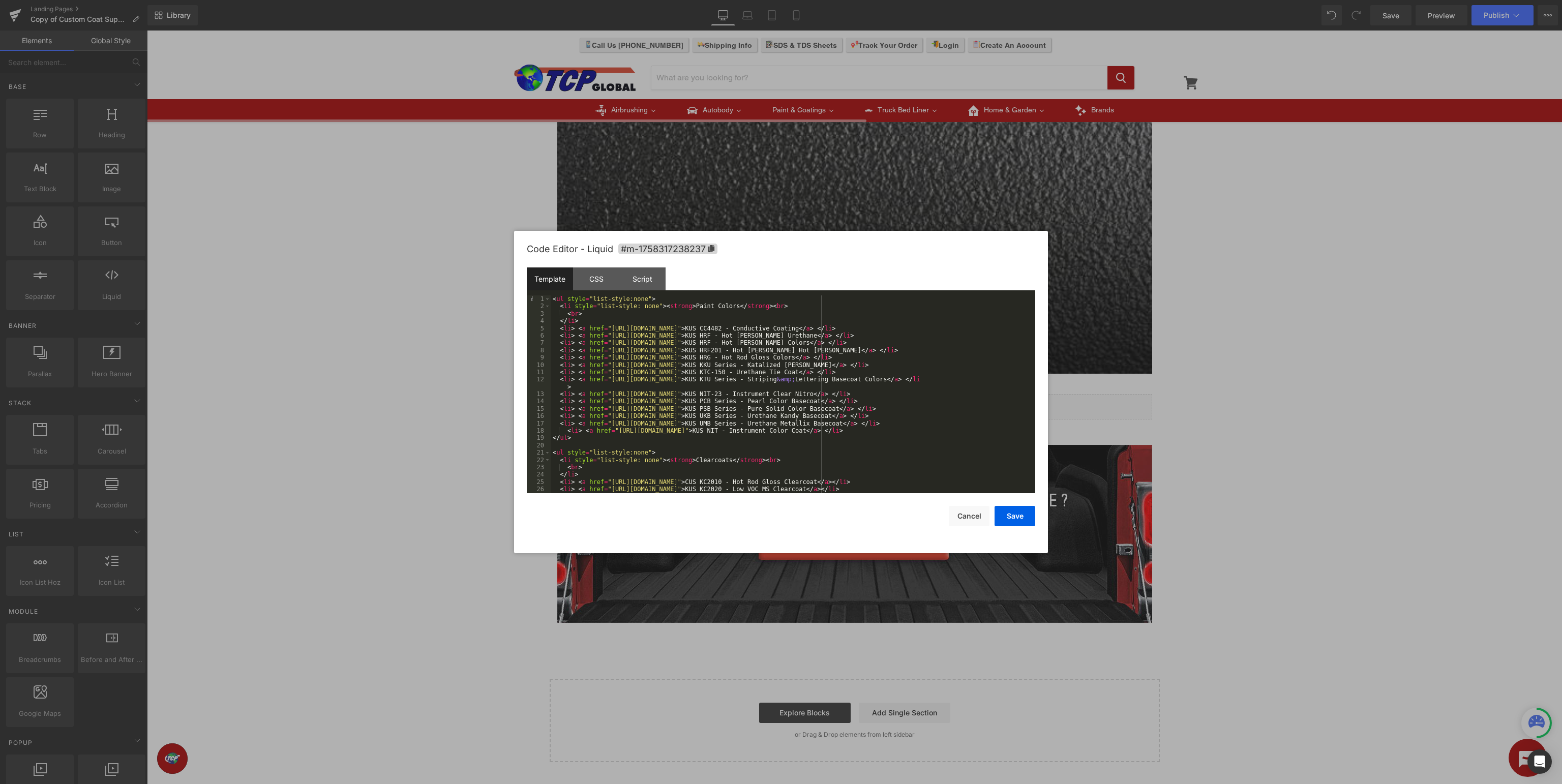
scroll to position [0, 0]
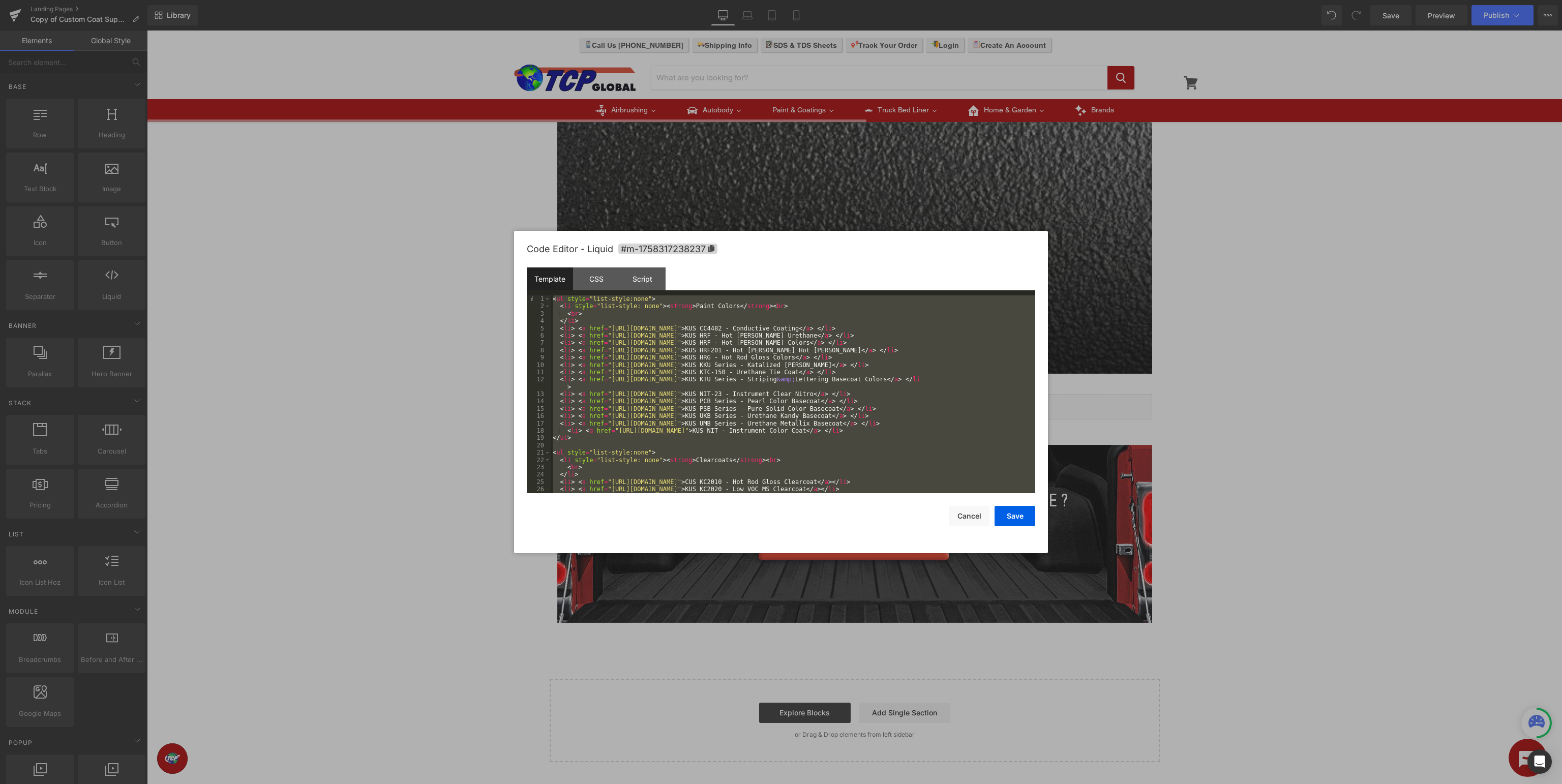
click at [847, 412] on div "< ul style = "list-style:none" > < li style = "list-style: none" > < strong > P…" at bounding box center [793, 394] width 484 height 198
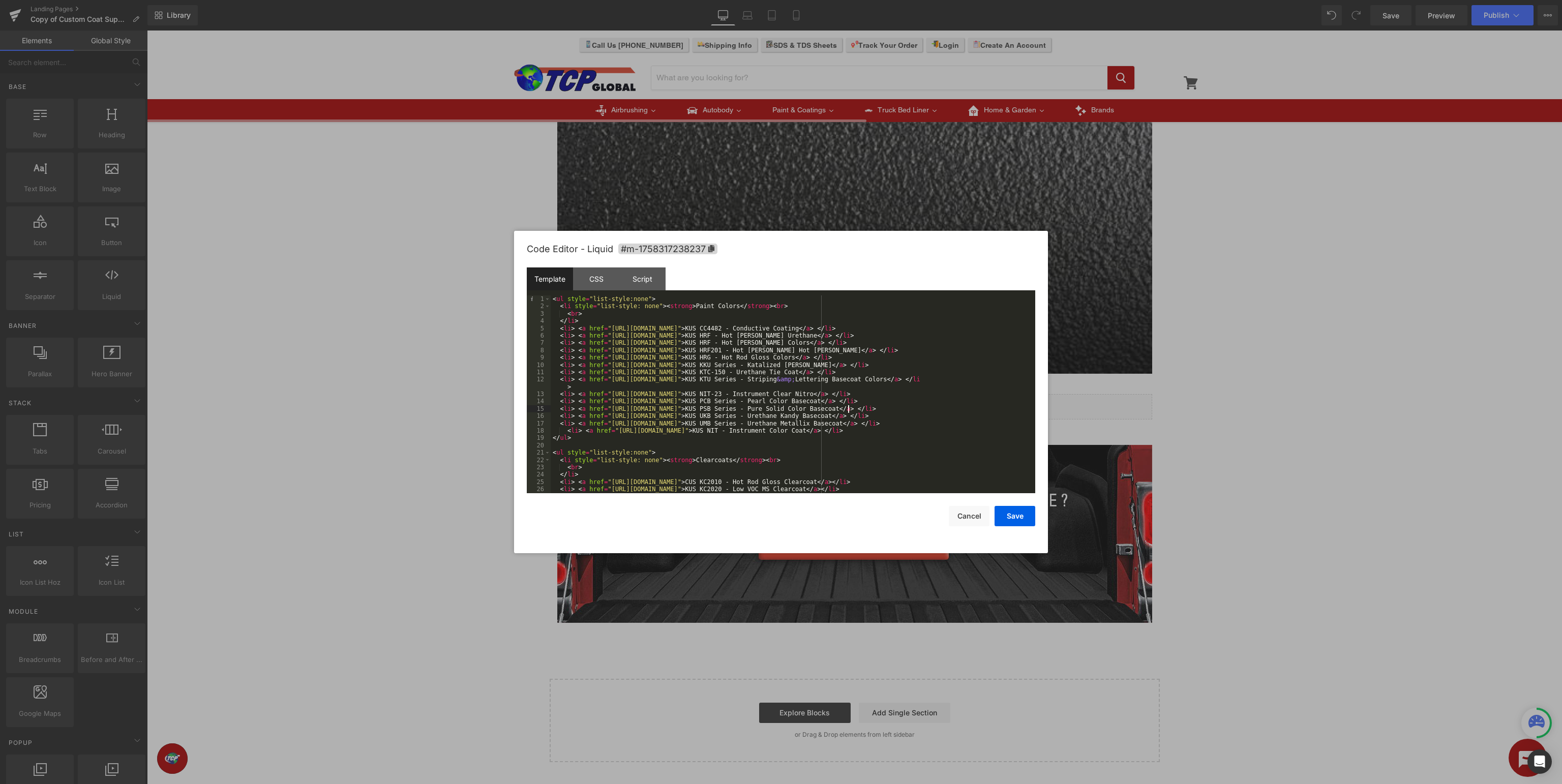
click at [864, 410] on div "< ul style = "list-style:none" > < li style = "list-style: none" > < strong > P…" at bounding box center [793, 401] width 484 height 213
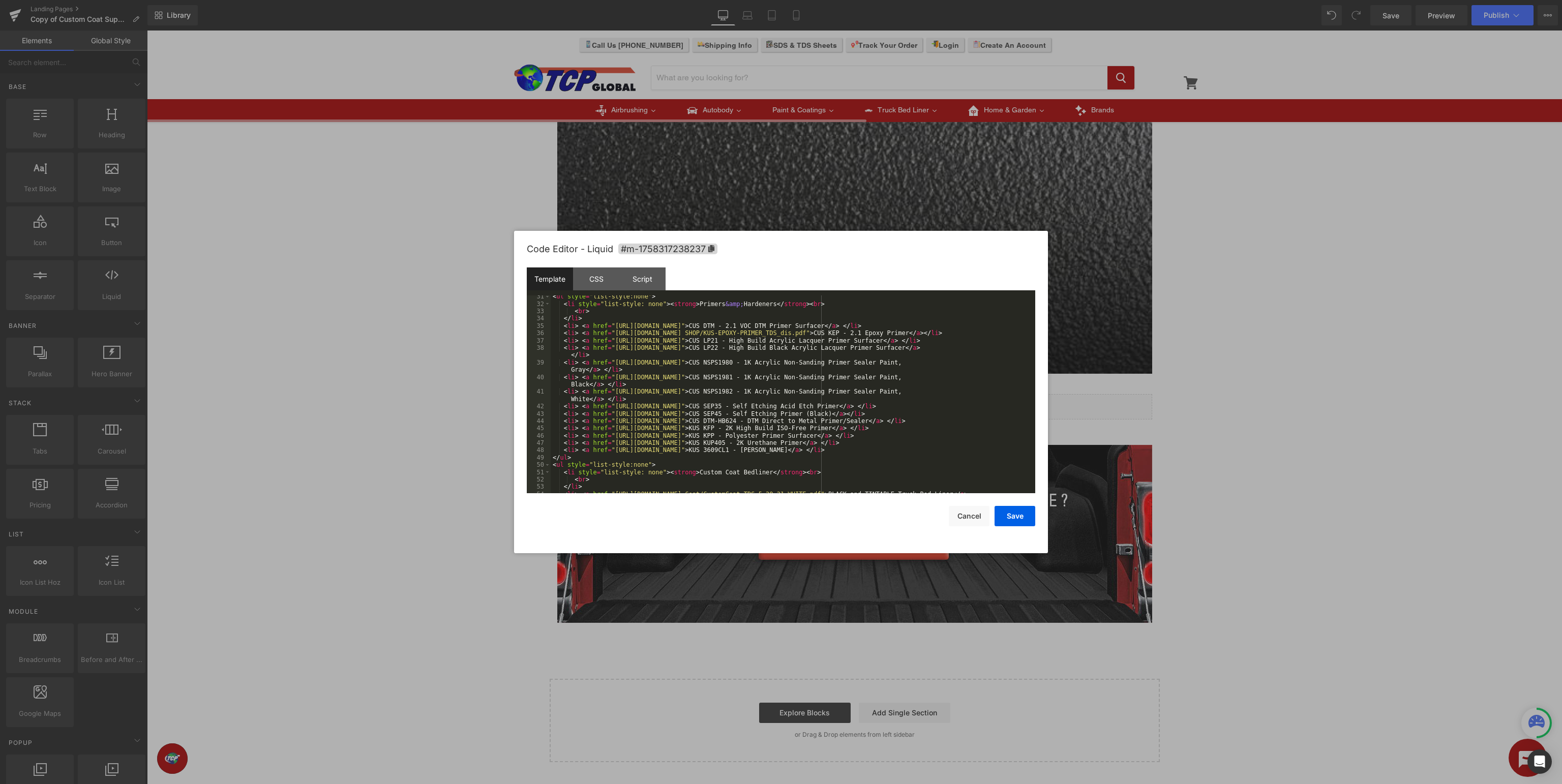
scroll to position [263, 0]
